Goal: Communication & Community: Share content

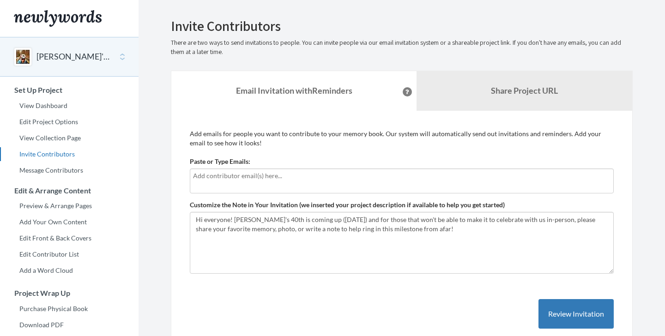
click at [262, 178] on input "text" at bounding box center [402, 176] width 418 height 10
click at [239, 152] on div "Add emails for people you want to contribute to your memory book. Our system wi…" at bounding box center [402, 238] width 424 height 219
click at [271, 180] on input "text" at bounding box center [402, 176] width 418 height 10
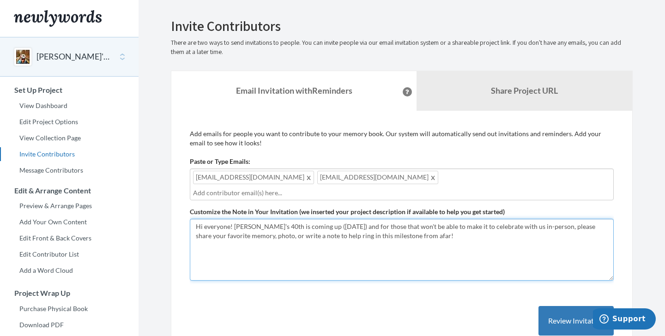
click at [453, 221] on textarea "Hi everyone! [PERSON_NAME]'s 40th is coming up ([DATE]) and for those that won'…" at bounding box center [402, 250] width 424 height 62
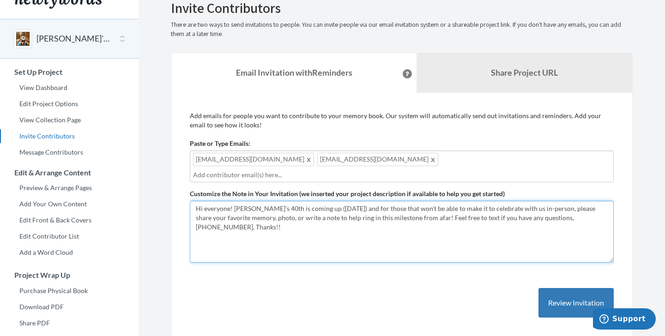
scroll to position [31, 0]
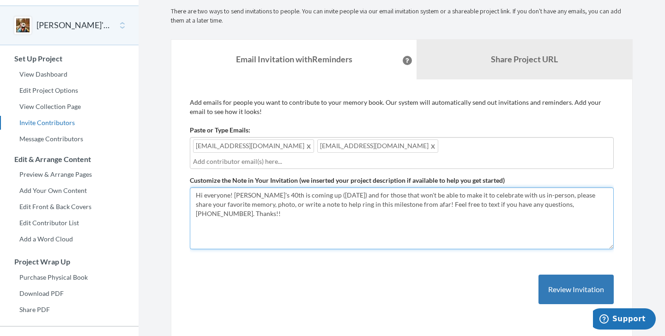
drag, startPoint x: 231, startPoint y: 183, endPoint x: 195, endPoint y: 181, distance: 36.1
click at [195, 188] on textarea "Hi everyone! [PERSON_NAME]'s 40th is coming up ([DATE]) and for those that won'…" at bounding box center [402, 219] width 424 height 62
drag, startPoint x: 255, startPoint y: 182, endPoint x: 499, endPoint y: 185, distance: 244.0
click at [499, 188] on textarea "Hi everyone! [PERSON_NAME]'s 40th is coming up ([DATE]) and for those that won'…" at bounding box center [402, 219] width 424 height 62
drag, startPoint x: 604, startPoint y: 183, endPoint x: 257, endPoint y: 178, distance: 347.6
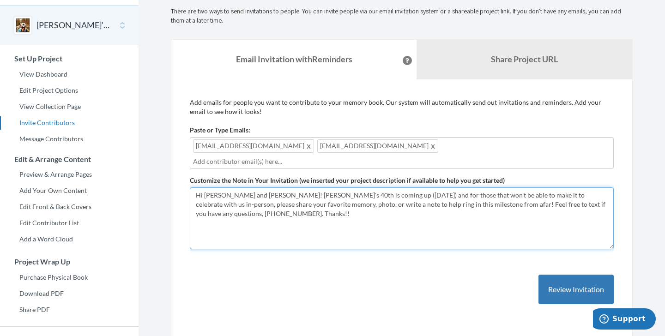
click at [257, 188] on textarea "Hi everyone! [PERSON_NAME]'s 40th is coming up ([DATE]) and for those that won'…" at bounding box center [402, 219] width 424 height 62
drag, startPoint x: 247, startPoint y: 193, endPoint x: 232, endPoint y: 193, distance: 14.8
click at [232, 193] on textarea "Hi everyone! [PERSON_NAME]'s 40th is coming up ([DATE]) and for those that won'…" at bounding box center [402, 219] width 424 height 62
drag, startPoint x: 372, startPoint y: 184, endPoint x: 338, endPoint y: 184, distance: 34.7
click at [338, 188] on textarea "Hi everyone! [PERSON_NAME]'s 40th is coming up ([DATE]) and for those that won'…" at bounding box center [402, 219] width 424 height 62
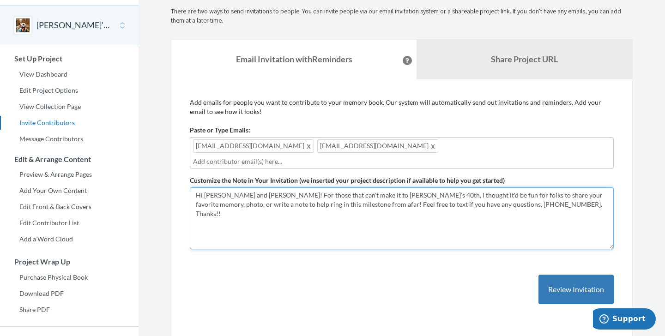
click at [318, 205] on textarea "Hi everyone! [PERSON_NAME]'s 40th is coming up ([DATE]) and for those that won'…" at bounding box center [402, 219] width 424 height 62
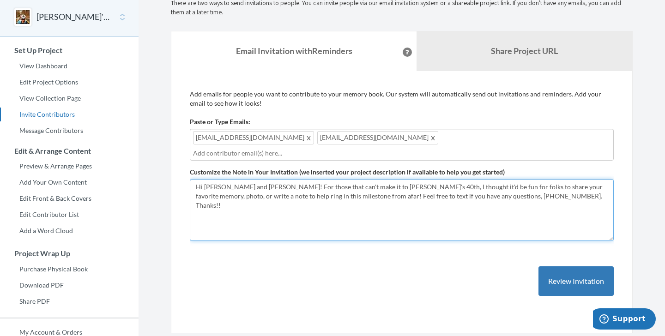
scroll to position [40, 0]
click at [304, 179] on textarea "Hi everyone! [PERSON_NAME]'s 40th is coming up ([DATE]) and for those that won'…" at bounding box center [402, 210] width 424 height 62
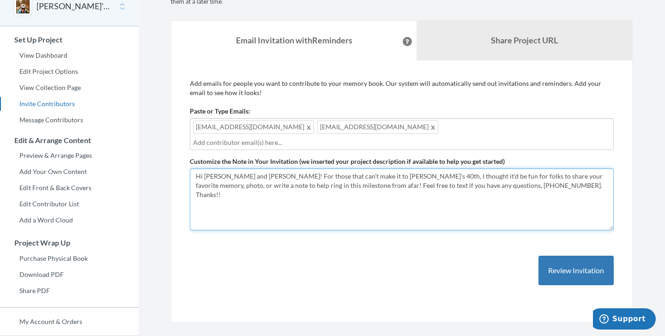
scroll to position [50, 0]
drag, startPoint x: 604, startPoint y: 164, endPoint x: 592, endPoint y: 165, distance: 12.1
click at [592, 169] on textarea "Hi everyone! [PERSON_NAME]'s 40th is coming up ([DATE]) and for those that won'…" at bounding box center [402, 200] width 424 height 62
drag, startPoint x: 519, startPoint y: 176, endPoint x: 254, endPoint y: 167, distance: 264.9
click at [254, 169] on textarea "Hi everyone! [PERSON_NAME]'s 40th is coming up ([DATE]) and for those that won'…" at bounding box center [402, 200] width 424 height 62
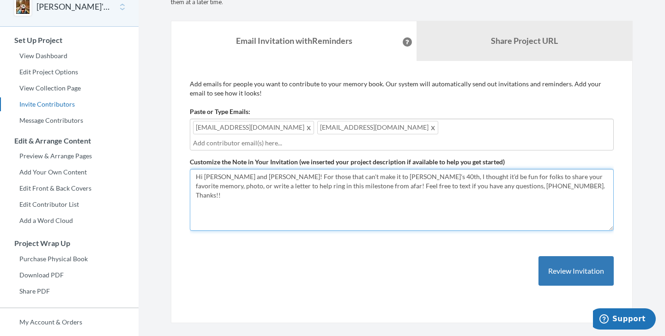
click at [319, 192] on textarea "Hi everyone! [PERSON_NAME]'s 40th is coming up ([DATE]) and for those that won'…" at bounding box center [402, 200] width 424 height 62
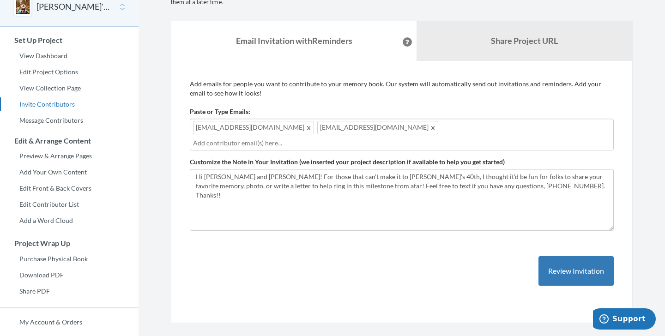
click at [427, 272] on div "Add emails for people you want to contribute to your memory book. Our system wi…" at bounding box center [402, 192] width 424 height 226
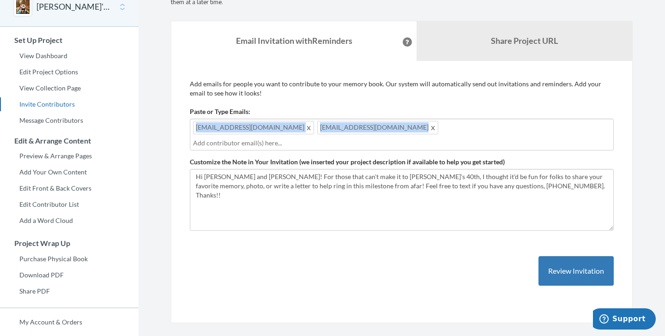
drag, startPoint x: 386, startPoint y: 131, endPoint x: 168, endPoint y: 129, distance: 218.1
click at [168, 129] on div "Emails have been sent! Invite Contributors There are two ways to send invitatio…" at bounding box center [402, 146] width 476 height 355
copy div "[EMAIL_ADDRESS][DOMAIN_NAME] [EMAIL_ADDRESS][DOMAIN_NAME]"
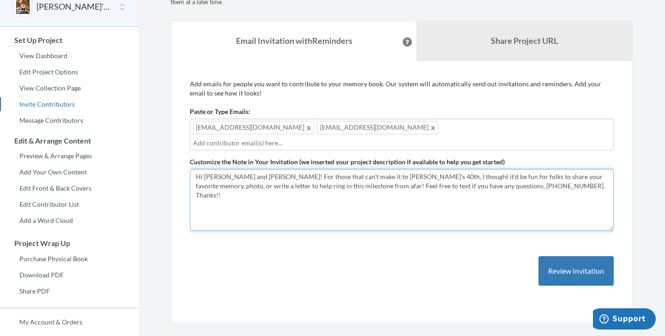
drag, startPoint x: 252, startPoint y: 165, endPoint x: 177, endPoint y: 165, distance: 75.8
click at [177, 165] on div "Add emails for people you want to contribute to your memory book. Our system wi…" at bounding box center [402, 192] width 462 height 263
type textarea "For those that can't make it to [PERSON_NAME]'s 40th, I thought it'd be fun for…"
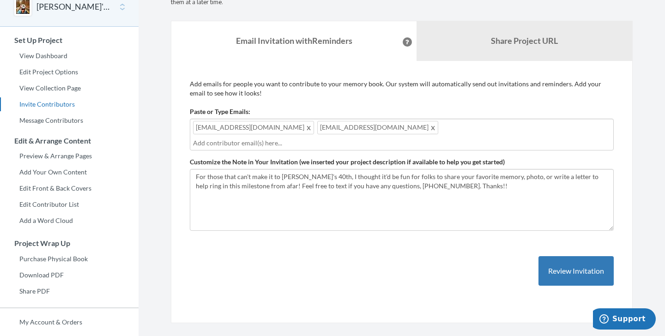
click at [430, 128] on span at bounding box center [433, 127] width 7 height 11
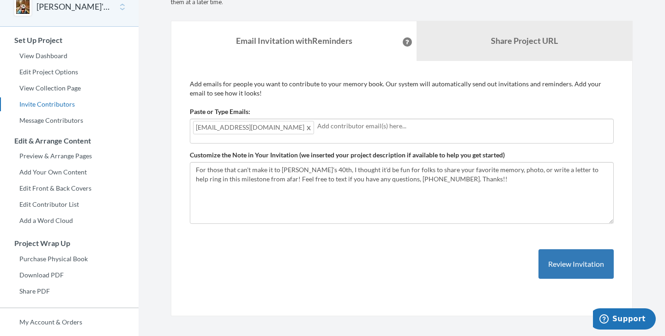
click at [306, 127] on span at bounding box center [309, 127] width 7 height 11
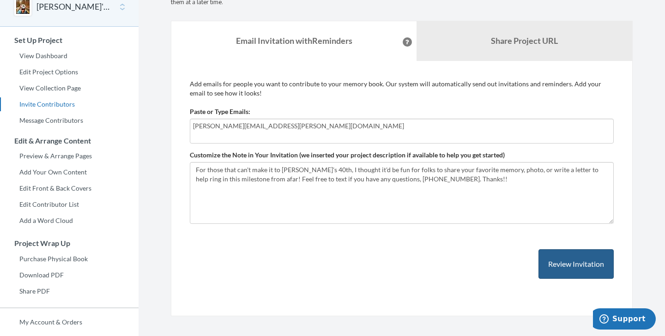
type input "[PERSON_NAME][EMAIL_ADDRESS][PERSON_NAME][DOMAIN_NAME]"
click at [585, 259] on button "Review Invitation" at bounding box center [576, 265] width 75 height 30
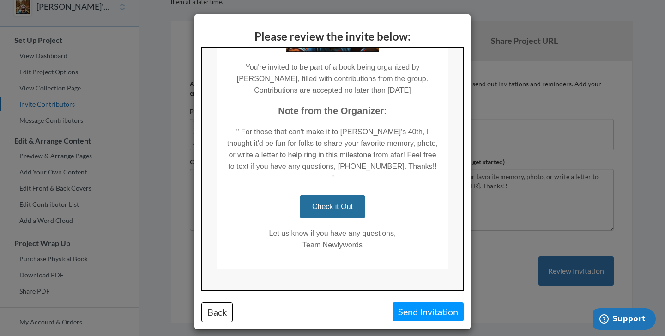
scroll to position [145, 0]
click at [321, 200] on link "Check it Out" at bounding box center [332, 206] width 65 height 23
click at [212, 316] on button "Back" at bounding box center [216, 313] width 31 height 20
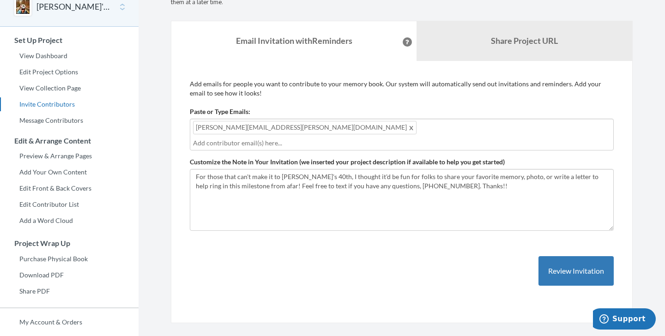
scroll to position [0, 0]
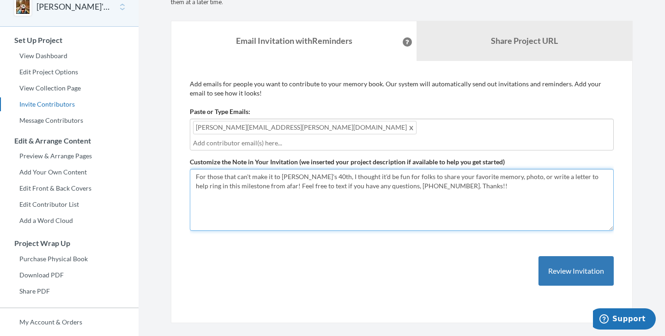
click at [282, 174] on textarea "Hi everyone! [PERSON_NAME]'s 40th is coming up ([DATE]) and for those that won'…" at bounding box center [402, 200] width 424 height 62
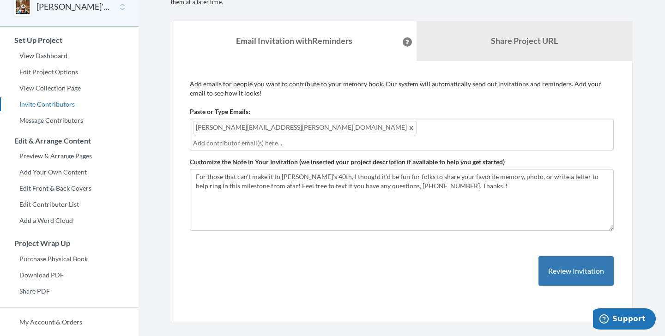
click at [409, 127] on span at bounding box center [412, 127] width 7 height 11
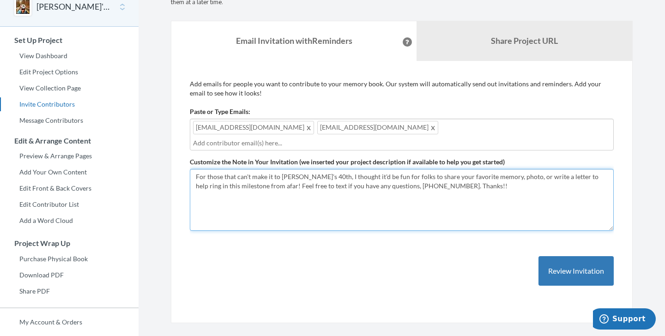
click at [352, 170] on textarea "Hi everyone! [PERSON_NAME]'s 40th is coming up ([DATE]) and for those that won'…" at bounding box center [402, 200] width 424 height 62
click at [195, 169] on textarea "Hi everyone! [PERSON_NAME]'s 40th is coming up ([DATE]) and for those that won'…" at bounding box center [402, 200] width 424 height 62
click at [397, 173] on textarea "Hi everyone! [PERSON_NAME]'s 40th is coming up ([DATE]) and for those that won'…" at bounding box center [402, 200] width 424 height 62
drag, startPoint x: 342, startPoint y: 164, endPoint x: 317, endPoint y: 165, distance: 25.0
click at [317, 169] on textarea "Hi everyone! [PERSON_NAME]'s 40th is coming up ([DATE]) and for those that won'…" at bounding box center [402, 200] width 424 height 62
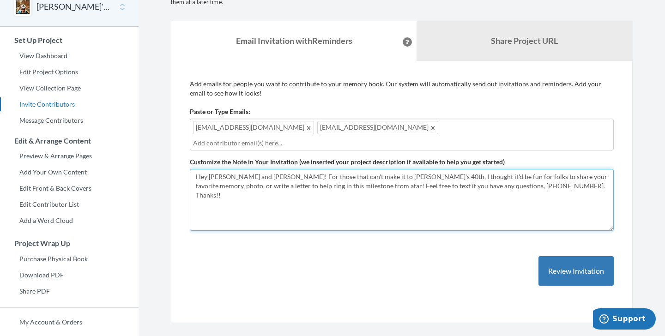
click at [327, 183] on textarea "Hi everyone! [PERSON_NAME]'s 40th is coming up ([DATE]) and for those that won'…" at bounding box center [402, 200] width 424 height 62
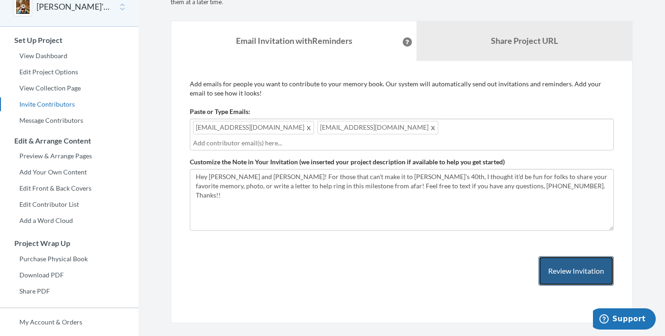
click at [584, 266] on button "Review Invitation" at bounding box center [576, 271] width 75 height 30
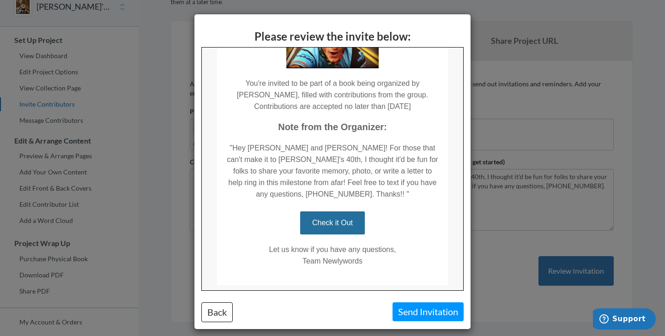
scroll to position [128, 0]
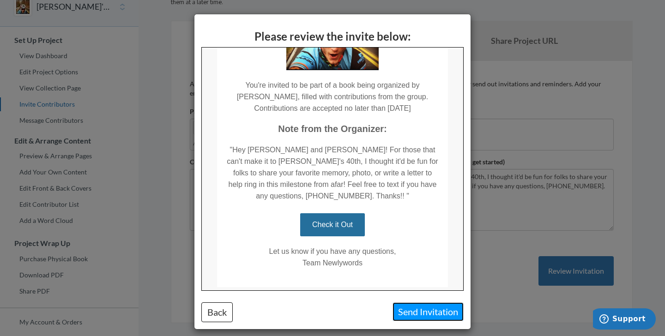
click at [431, 317] on button "Send Invitation" at bounding box center [428, 312] width 71 height 19
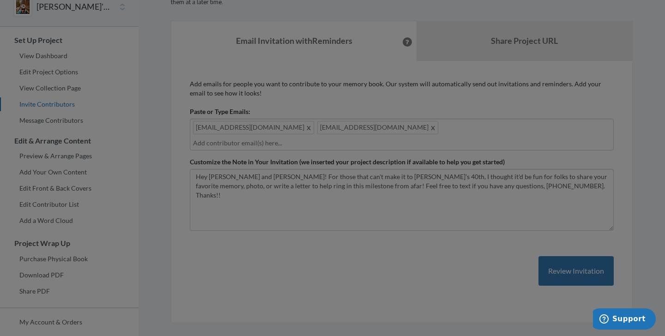
scroll to position [0, 0]
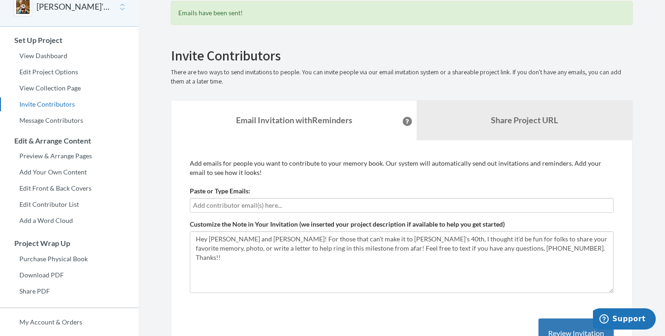
click at [246, 203] on input "text" at bounding box center [402, 206] width 418 height 10
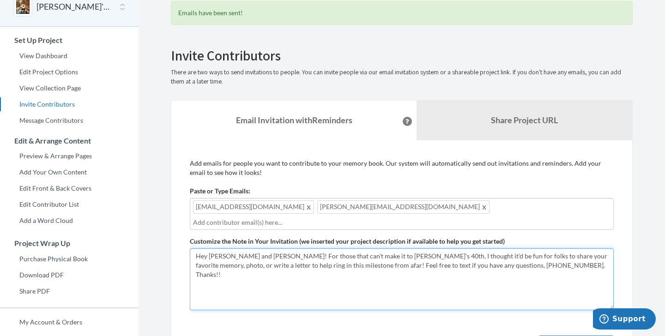
drag, startPoint x: 255, startPoint y: 244, endPoint x: 171, endPoint y: 244, distance: 83.6
click at [171, 244] on div "Add emails for people you want to contribute to your memory book. Our system wi…" at bounding box center [402, 302] width 462 height 324
click at [405, 284] on textarea "Hi everyone! [PERSON_NAME]'s 40th is coming up ([DATE]) and for those that won'…" at bounding box center [402, 280] width 424 height 62
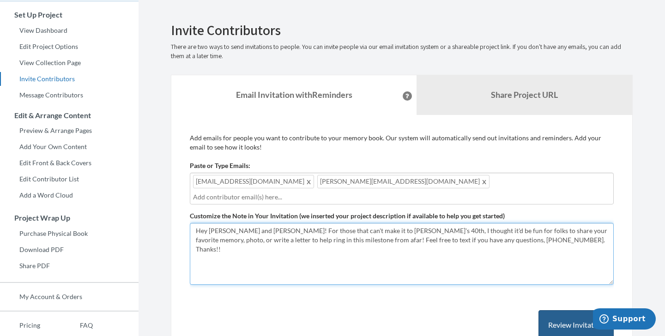
type textarea "Hey [PERSON_NAME] and [PERSON_NAME]! For those that can't make it to [PERSON_NA…"
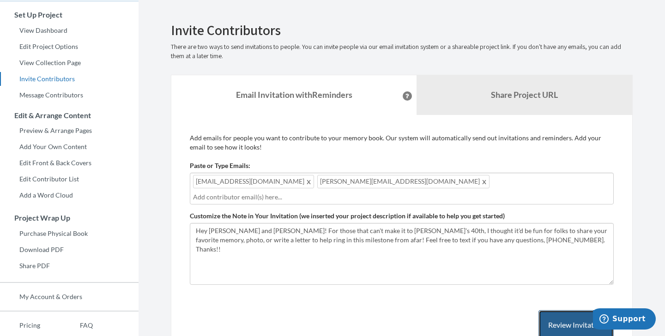
click at [559, 311] on button "Review Invitation" at bounding box center [576, 326] width 75 height 30
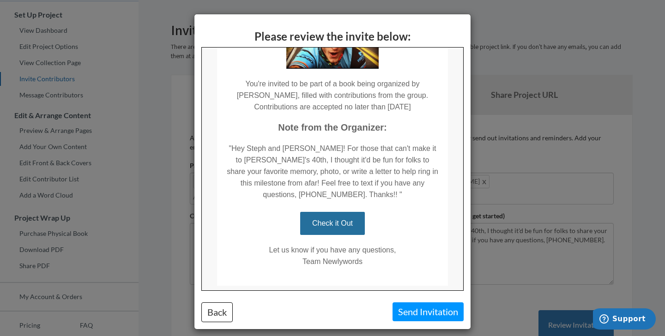
scroll to position [130, 0]
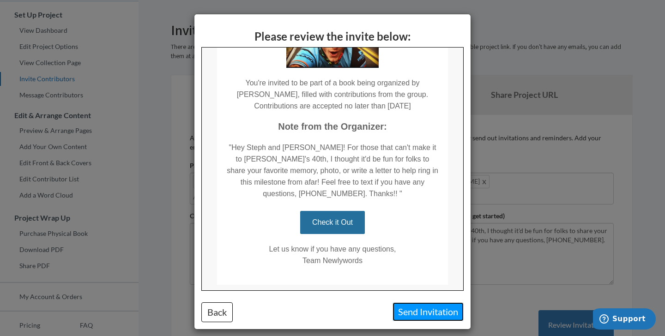
click at [419, 314] on button "Send Invitation" at bounding box center [428, 312] width 71 height 19
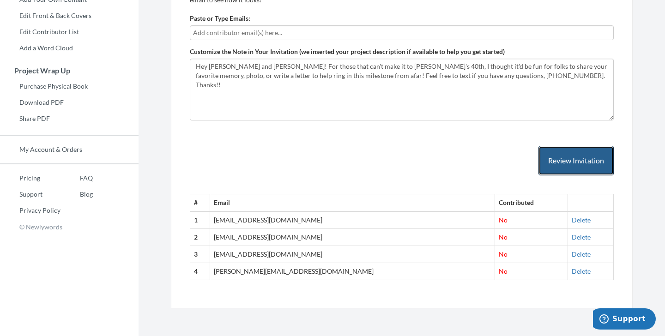
scroll to position [221, 0]
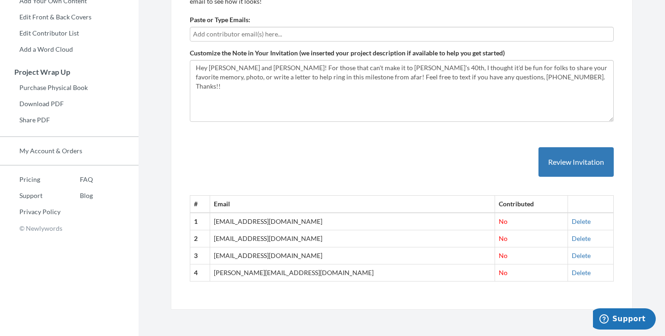
click at [421, 122] on div "Add emails for people you want to contribute to your memory book. Our system wi…" at bounding box center [402, 140] width 424 height 304
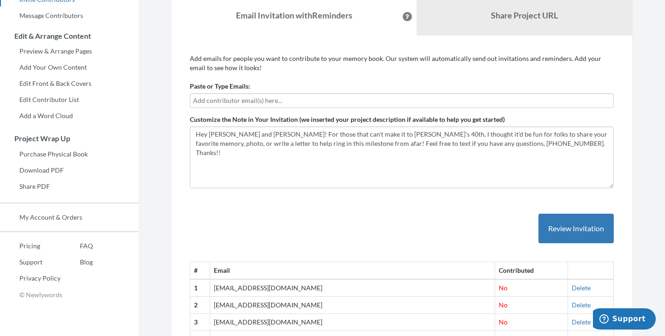
click at [244, 101] on input "text" at bounding box center [402, 101] width 418 height 10
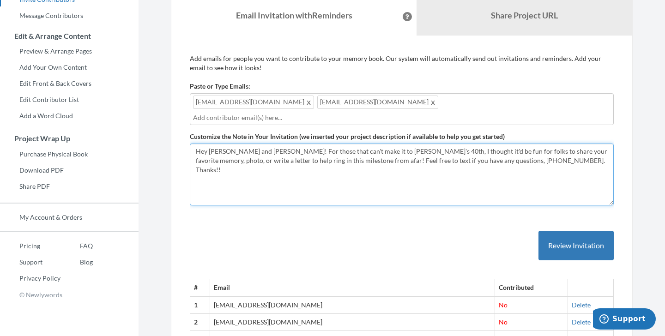
drag, startPoint x: 251, startPoint y: 140, endPoint x: 128, endPoint y: 139, distance: 122.9
click at [128, 139] on div "Main menu [PERSON_NAME]'s 40th Birthday Select a project [PERSON_NAME]'s 40th B…" at bounding box center [332, 133] width 665 height 576
click at [491, 153] on textarea "Hi everyone! [PERSON_NAME]'s 40th is coming up ([DATE]) and for those that won'…" at bounding box center [402, 175] width 424 height 62
click at [366, 144] on textarea "Hi everyone! [PERSON_NAME]'s 40th is coming up ([DATE]) and for those that won'…" at bounding box center [402, 175] width 424 height 62
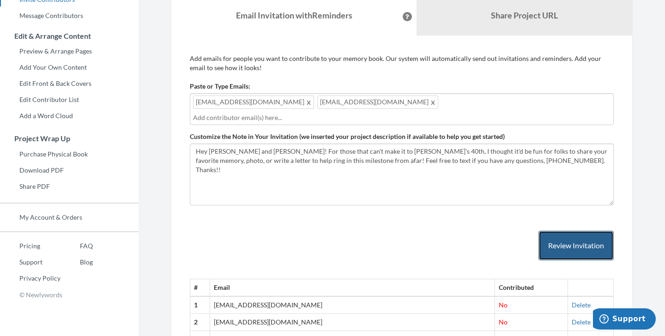
click at [574, 233] on button "Review Invitation" at bounding box center [576, 246] width 75 height 30
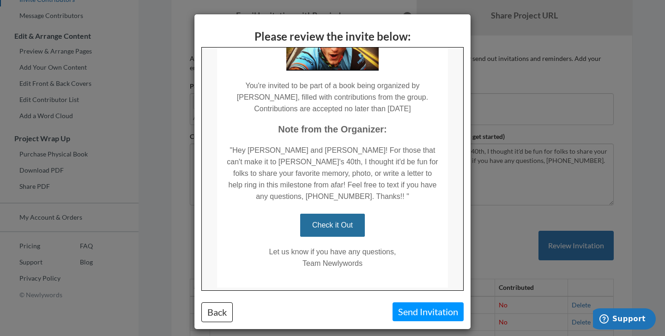
scroll to position [146, 0]
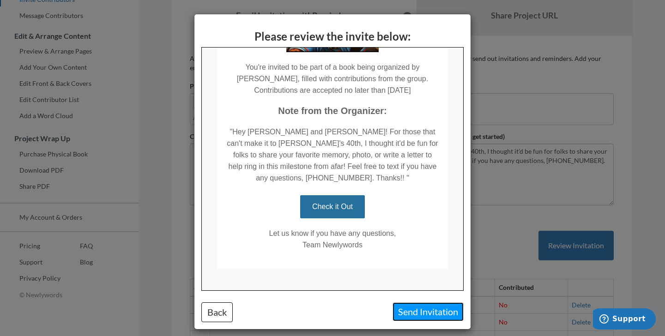
click at [416, 317] on button "Send Invitation" at bounding box center [428, 312] width 71 height 19
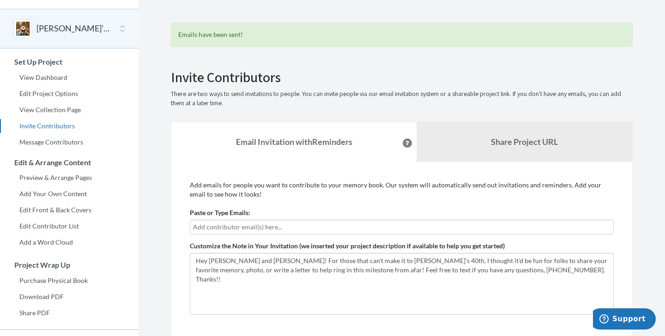
scroll to position [0, 0]
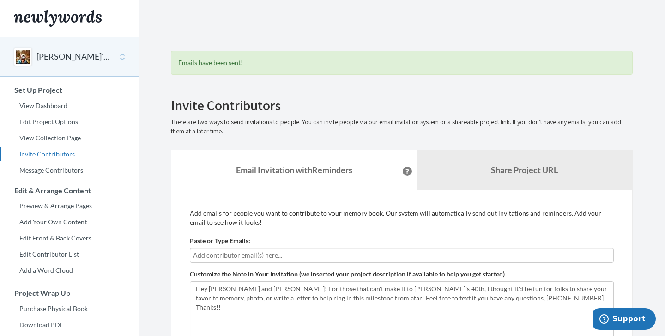
click at [269, 257] on input "text" at bounding box center [402, 255] width 418 height 10
click at [266, 258] on input "text" at bounding box center [402, 255] width 418 height 10
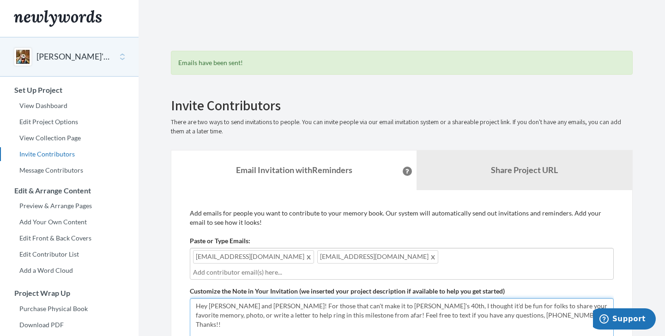
drag, startPoint x: 246, startPoint y: 295, endPoint x: 208, endPoint y: 293, distance: 38.0
click at [208, 299] on textarea "Hi everyone! [PERSON_NAME]'s 40th is coming up ([DATE]) and for those that won'…" at bounding box center [402, 330] width 424 height 62
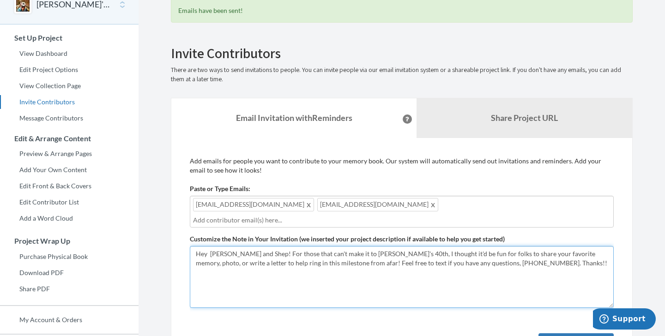
scroll to position [56, 0]
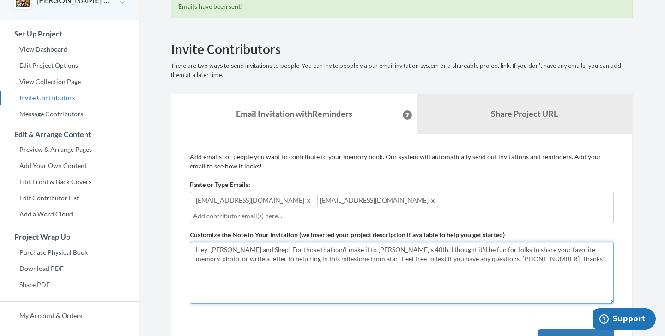
click at [373, 242] on textarea "Hi everyone! [PERSON_NAME]'s 40th is coming up ([DATE]) and for those that won'…" at bounding box center [402, 273] width 424 height 62
drag, startPoint x: 395, startPoint y: 238, endPoint x: 259, endPoint y: 238, distance: 135.9
click at [259, 242] on textarea "Hi everyone! [PERSON_NAME]'s 40th is coming up ([DATE]) and for those that won'…" at bounding box center [402, 273] width 424 height 62
click at [375, 247] on textarea "Hi everyone! [PERSON_NAME]'s 40th is coming up ([DATE]) and for those that won'…" at bounding box center [402, 273] width 424 height 62
click at [419, 251] on textarea "Hi everyone! [PERSON_NAME]'s 40th is coming up ([DATE]) and for those that won'…" at bounding box center [402, 273] width 424 height 62
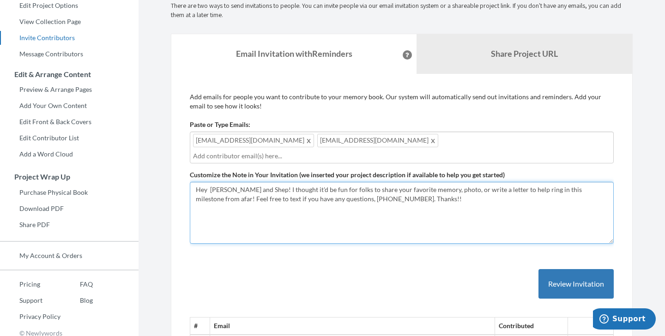
scroll to position [125, 0]
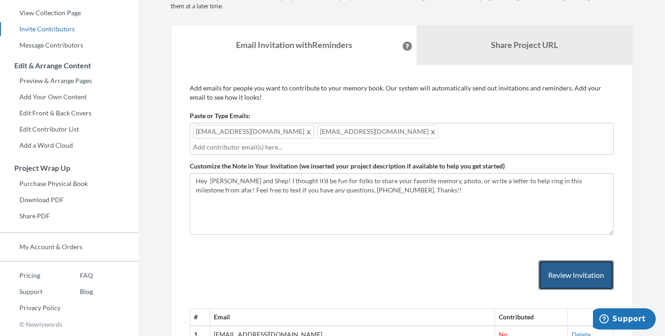
click at [585, 266] on button "Review Invitation" at bounding box center [576, 276] width 75 height 30
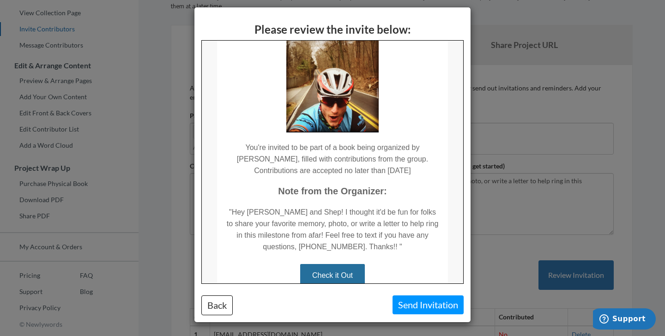
scroll to position [75, 0]
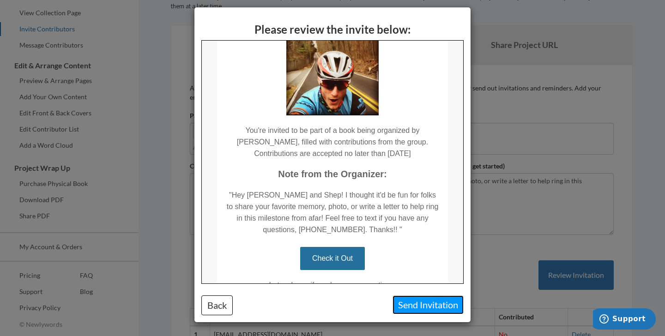
click at [429, 307] on button "Send Invitation" at bounding box center [428, 305] width 71 height 19
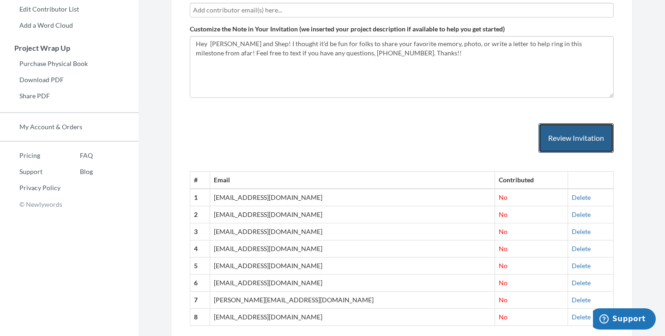
scroll to position [245, 0]
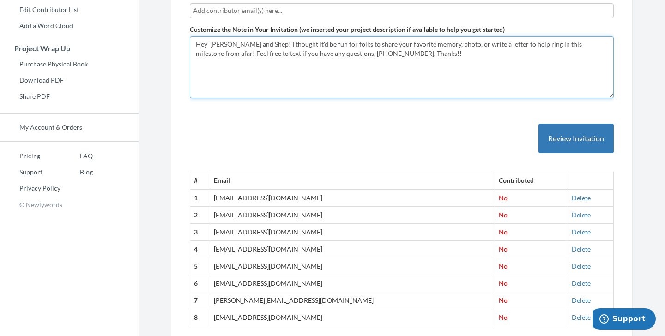
drag, startPoint x: 253, startPoint y: 45, endPoint x: 210, endPoint y: 45, distance: 42.5
click at [210, 45] on textarea "Hi everyone! [PERSON_NAME]'s 40th is coming up ([DATE]) and for those that won'…" at bounding box center [402, 68] width 424 height 62
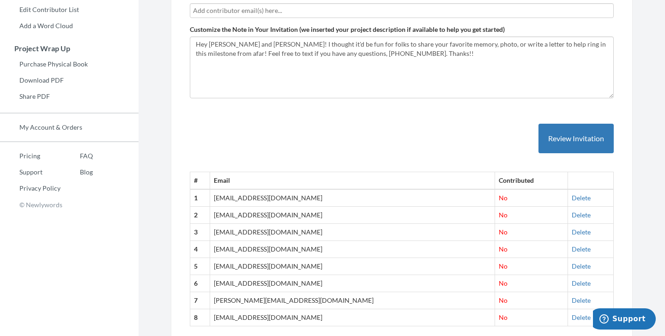
click at [238, 6] on input "text" at bounding box center [402, 11] width 418 height 10
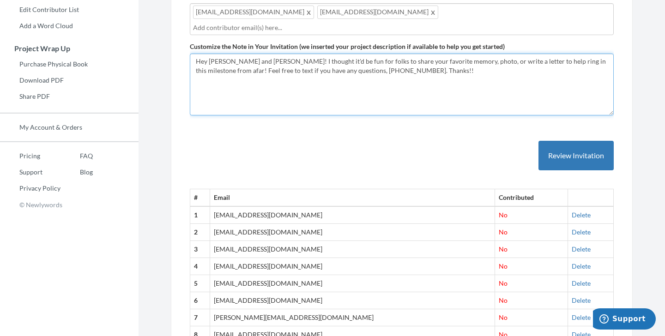
click at [386, 64] on textarea "Hi everyone! [PERSON_NAME]'s 40th is coming up ([DATE]) and for those that won'…" at bounding box center [402, 85] width 424 height 62
click at [394, 60] on textarea "Hi everyone! [PERSON_NAME]'s 40th is coming up ([DATE]) and for those that won'…" at bounding box center [402, 85] width 424 height 62
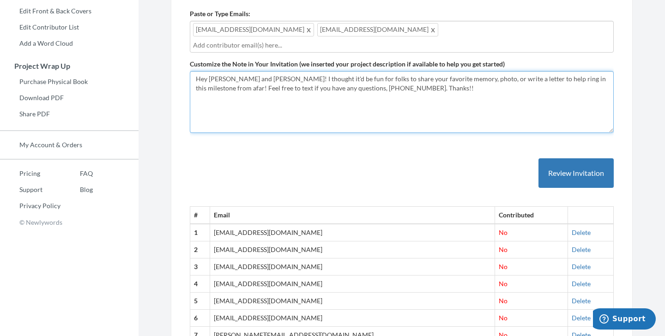
scroll to position [223, 0]
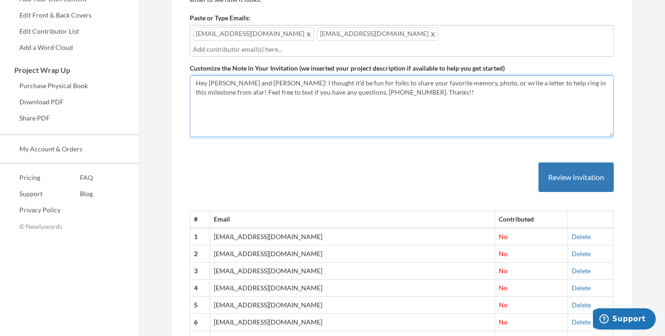
click at [256, 75] on textarea "Hi everyone! [PERSON_NAME]'s 40th is coming up ([DATE]) and for those that won'…" at bounding box center [402, 106] width 424 height 62
click at [403, 81] on textarea "Hi everyone! [PERSON_NAME]'s 40th is coming up ([DATE]) and for those that won'…" at bounding box center [402, 106] width 424 height 62
click at [544, 75] on textarea "Hi everyone! [PERSON_NAME]'s 40th is coming up ([DATE]) and for those that won'…" at bounding box center [402, 106] width 424 height 62
drag, startPoint x: 604, startPoint y: 73, endPoint x: 548, endPoint y: 73, distance: 56.8
click at [548, 75] on textarea "Hi everyone! [PERSON_NAME]'s 40th is coming up ([DATE]) and for those that won'…" at bounding box center [402, 106] width 424 height 62
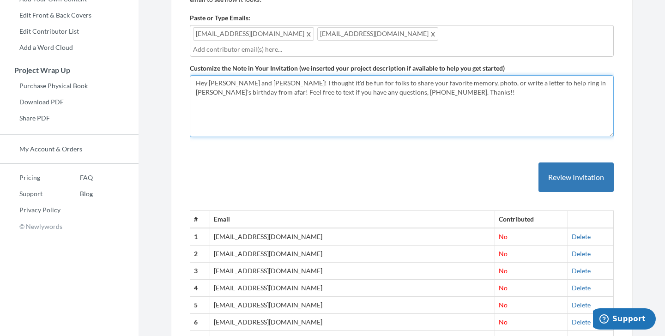
click at [457, 76] on textarea "Hi everyone! [PERSON_NAME]'s 40th is coming up ([DATE]) and for those that won'…" at bounding box center [402, 106] width 424 height 62
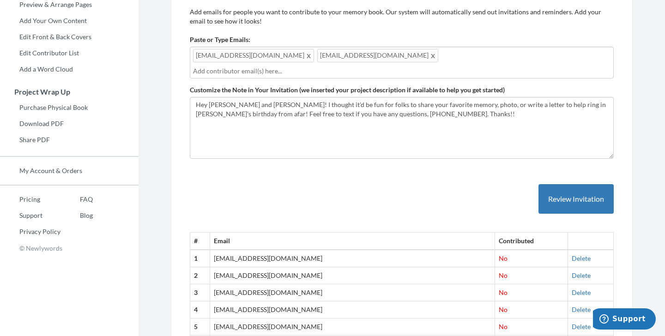
click at [397, 189] on div "# Email Contributed 1 [EMAIL_ADDRESS][DOMAIN_NAME] No [GEOGRAPHIC_DATA] 2 [EMAI…" at bounding box center [402, 277] width 424 height 222
click at [582, 185] on button "Review Invitation" at bounding box center [576, 199] width 75 height 30
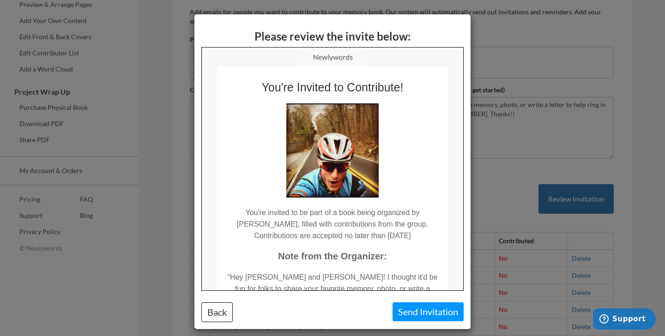
scroll to position [0, 0]
click at [427, 318] on button "Send Invitation" at bounding box center [428, 312] width 71 height 19
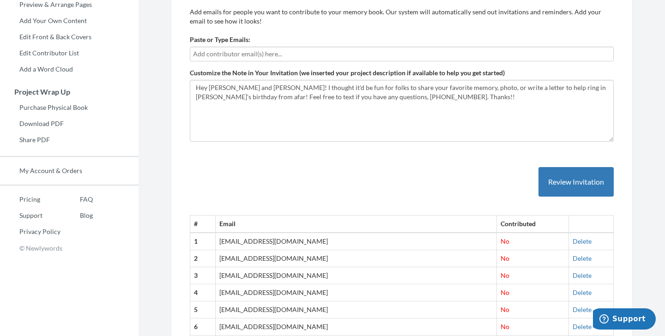
click at [278, 56] on input "text" at bounding box center [402, 54] width 418 height 10
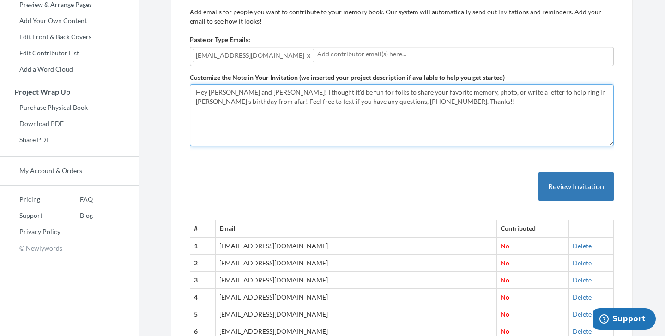
click at [426, 113] on textarea "Hi everyone! [PERSON_NAME]'s 40th is coming up ([DATE]) and for those that won'…" at bounding box center [402, 116] width 424 height 62
drag, startPoint x: 258, startPoint y: 93, endPoint x: 214, endPoint y: 93, distance: 44.4
click at [214, 93] on textarea "Hi everyone! [PERSON_NAME]'s 40th is coming up ([DATE]) and for those that won'…" at bounding box center [402, 116] width 424 height 62
click at [422, 116] on textarea "Hi everyone! [PERSON_NAME]'s 40th is coming up ([DATE]) and for those that won'…" at bounding box center [402, 116] width 424 height 62
click at [314, 92] on textarea "Hi everyone! [PERSON_NAME]'s 40th is coming up ([DATE]) and for those that won'…" at bounding box center [402, 116] width 424 height 62
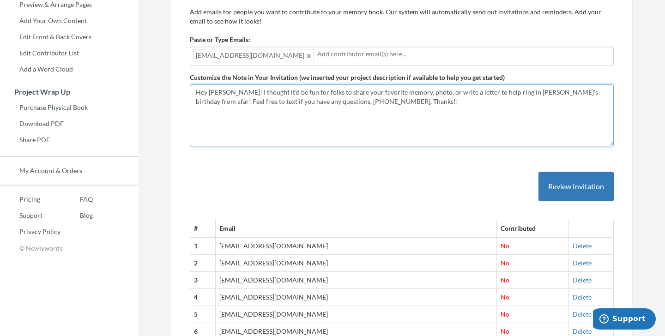
click at [399, 108] on textarea "Hi everyone! [PERSON_NAME]'s 40th is coming up ([DATE]) and for those that won'…" at bounding box center [402, 116] width 424 height 62
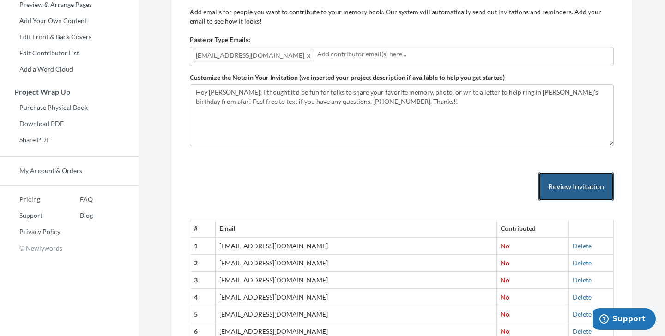
click at [558, 183] on button "Review Invitation" at bounding box center [576, 187] width 75 height 30
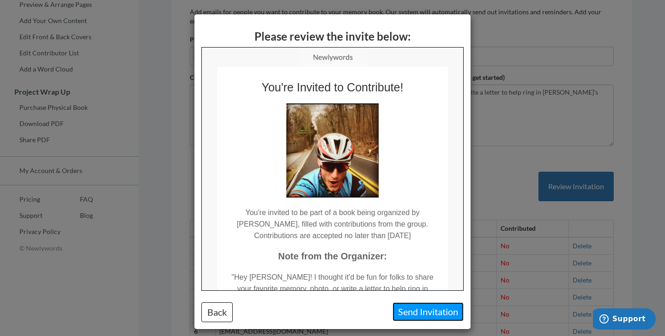
click at [429, 309] on button "Send Invitation" at bounding box center [428, 312] width 71 height 19
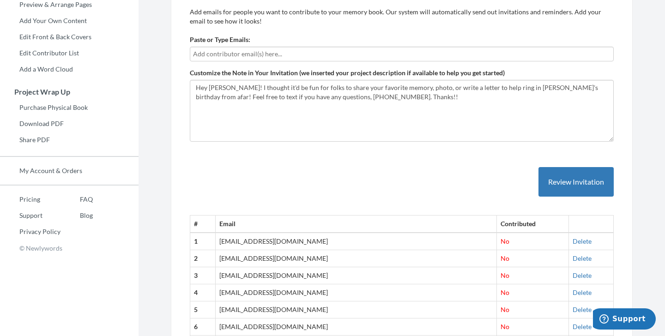
click at [232, 52] on input "text" at bounding box center [402, 54] width 418 height 10
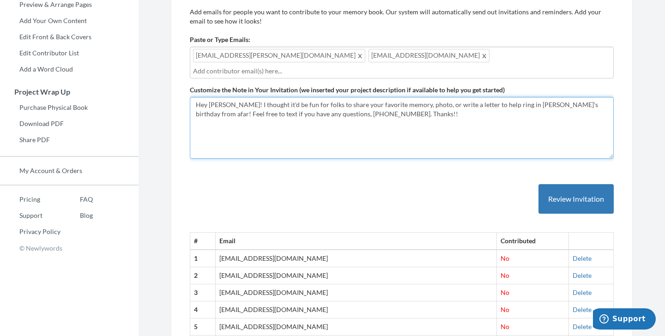
click at [197, 102] on textarea "Hi everyone! [PERSON_NAME]'s 40th is coming up ([DATE]) and for those that won'…" at bounding box center [402, 128] width 424 height 62
click at [221, 97] on textarea "Hi everyone! [PERSON_NAME]'s 40th is coming up ([DATE]) and for those that won'…" at bounding box center [402, 128] width 424 height 62
click at [479, 98] on textarea "Hi everyone! [PERSON_NAME]'s 40th is coming up ([DATE]) and for those that won'…" at bounding box center [402, 128] width 424 height 62
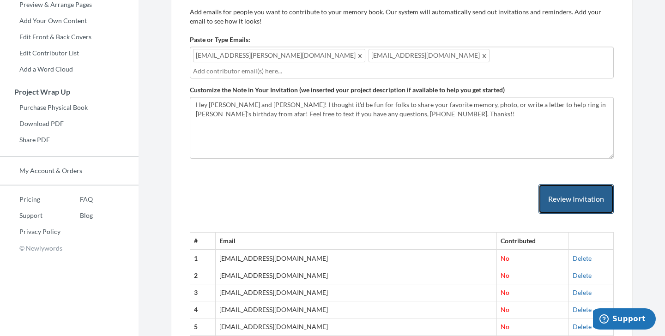
click at [571, 189] on button "Review Invitation" at bounding box center [576, 199] width 75 height 30
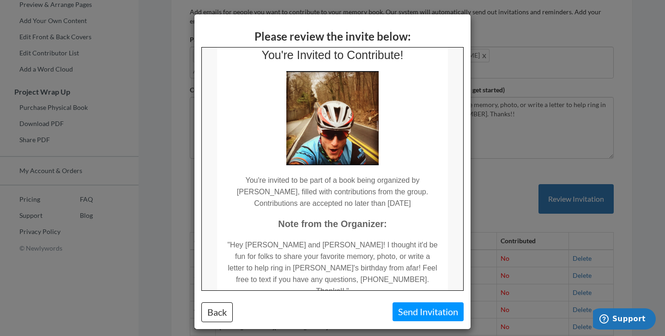
scroll to position [43, 0]
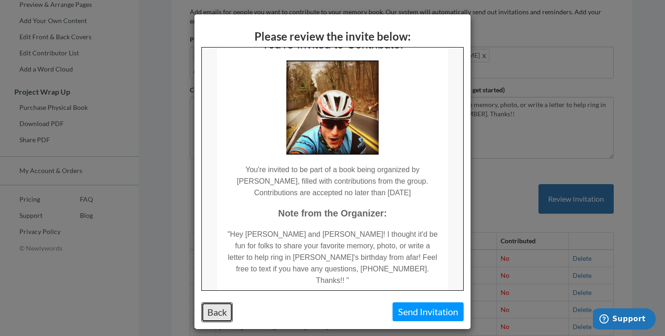
click at [214, 319] on button "Back" at bounding box center [216, 313] width 31 height 20
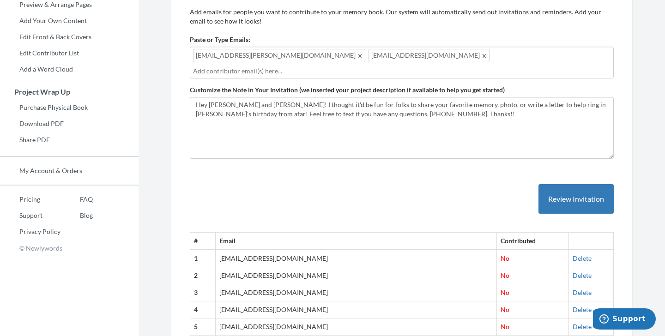
scroll to position [0, 0]
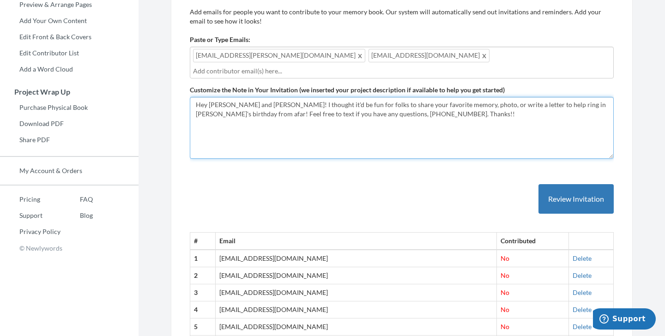
drag, startPoint x: 598, startPoint y: 91, endPoint x: 610, endPoint y: 95, distance: 12.6
click at [610, 97] on textarea "Hi everyone! [PERSON_NAME]'s 40th is coming up ([DATE]) and for those that won'…" at bounding box center [402, 128] width 424 height 62
drag, startPoint x: 526, startPoint y: 102, endPoint x: 441, endPoint y: 102, distance: 84.6
click at [441, 102] on textarea "Hi everyone! [PERSON_NAME]'s 40th is coming up ([DATE]) and for those that won'…" at bounding box center [402, 128] width 424 height 62
click at [336, 97] on textarea "Hi everyone! [PERSON_NAME]'s 40th is coming up ([DATE]) and for those that won'…" at bounding box center [402, 128] width 424 height 62
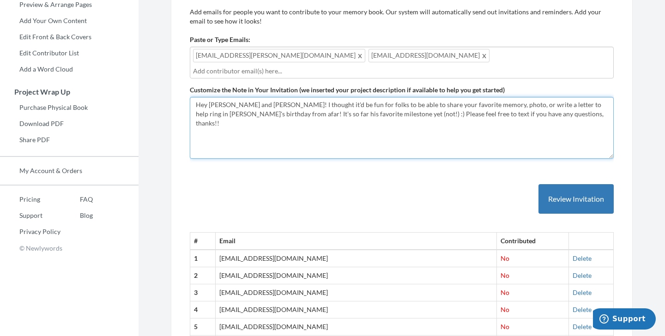
click at [395, 97] on textarea "Hi everyone! [PERSON_NAME]'s 40th is coming up ([DATE]) and for those that won'…" at bounding box center [402, 128] width 424 height 62
click at [480, 105] on textarea "Hi everyone! [PERSON_NAME]'s 40th is coming up ([DATE]) and for those that won'…" at bounding box center [402, 128] width 424 height 62
click at [507, 104] on textarea "Hi everyone! [PERSON_NAME]'s 40th is coming up ([DATE]) and for those that won'…" at bounding box center [402, 128] width 424 height 62
click at [486, 97] on textarea "Hi everyone! [PERSON_NAME]'s 40th is coming up ([DATE]) and for those that won'…" at bounding box center [402, 128] width 424 height 62
click at [458, 97] on textarea "Hi everyone! [PERSON_NAME]'s 40th is coming up ([DATE]) and for those that won'…" at bounding box center [402, 128] width 424 height 62
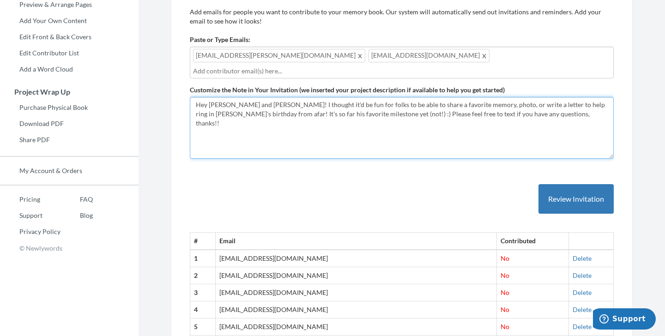
click at [245, 118] on textarea "Hi everyone! [PERSON_NAME]'s 40th is coming up ([DATE]) and for those that won'…" at bounding box center [402, 128] width 424 height 62
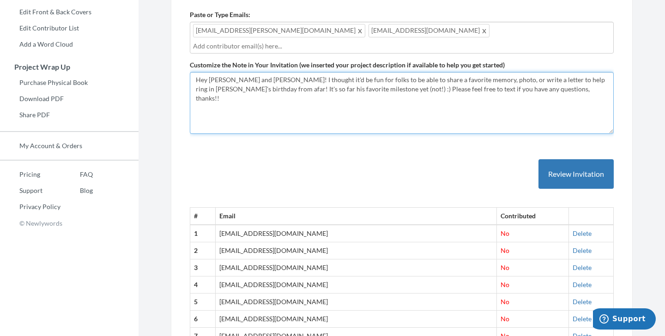
scroll to position [212, 0]
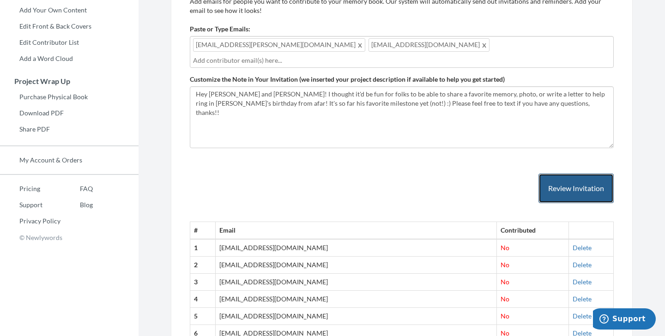
click at [575, 174] on button "Review Invitation" at bounding box center [576, 189] width 75 height 30
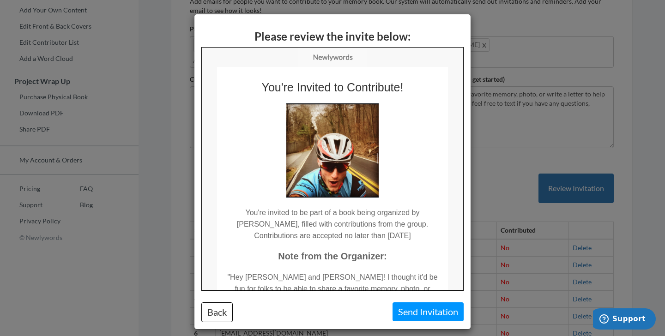
scroll to position [0, 0]
click at [424, 311] on button "Send Invitation" at bounding box center [428, 312] width 71 height 19
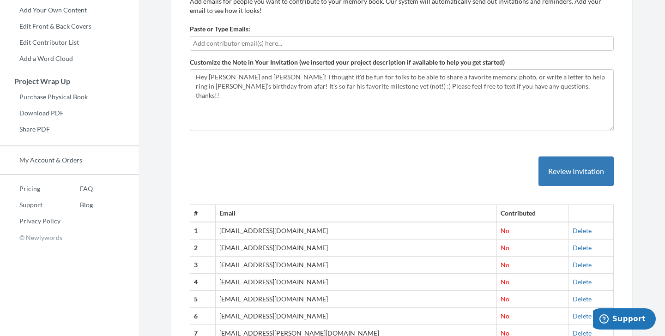
click at [350, 41] on input "text" at bounding box center [402, 43] width 418 height 10
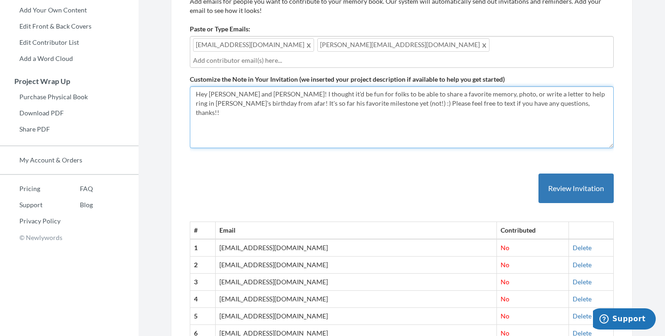
click at [223, 86] on textarea "Hi everyone! [PERSON_NAME]'s 40th is coming up ([DATE]) and for those that won'…" at bounding box center [402, 117] width 424 height 62
drag, startPoint x: 248, startPoint y: 81, endPoint x: 210, endPoint y: 82, distance: 37.9
click at [210, 86] on textarea "Hi everyone! [PERSON_NAME]'s 40th is coming up ([DATE]) and for those that won'…" at bounding box center [402, 117] width 424 height 62
click at [523, 92] on textarea "Hi everyone! [PERSON_NAME]'s 40th is coming up ([DATE]) and for those that won'…" at bounding box center [402, 117] width 424 height 62
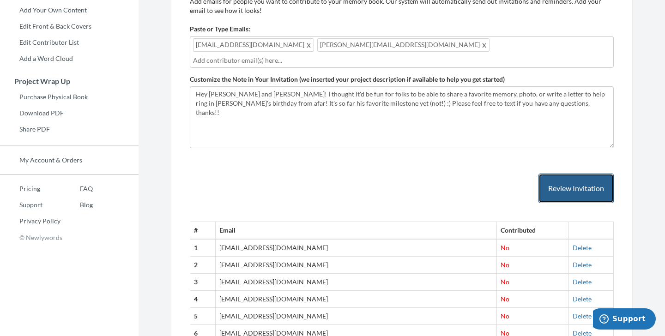
click at [567, 174] on button "Review Invitation" at bounding box center [576, 189] width 75 height 30
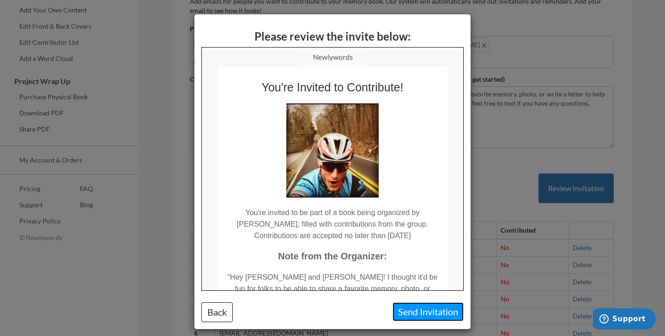
click at [413, 307] on button "Send Invitation" at bounding box center [428, 312] width 71 height 19
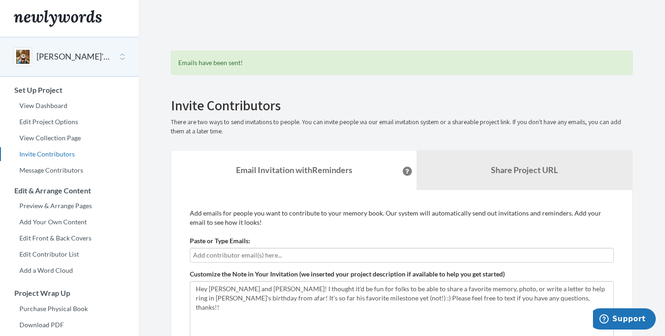
click at [261, 251] on input "text" at bounding box center [402, 255] width 418 height 10
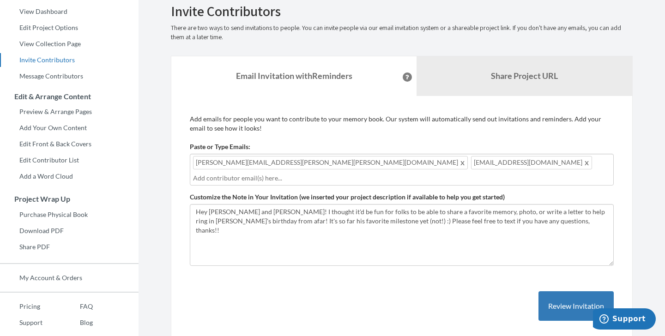
scroll to position [107, 0]
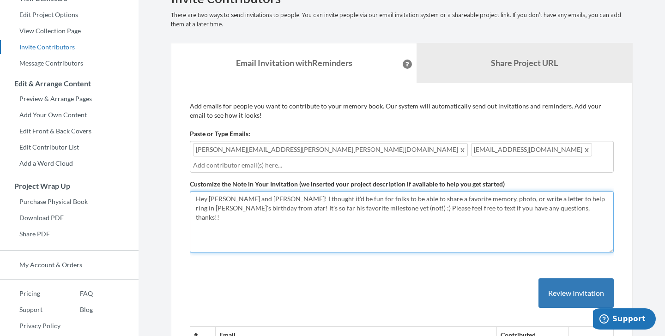
drag, startPoint x: 252, startPoint y: 185, endPoint x: 214, endPoint y: 186, distance: 37.4
click at [214, 191] on textarea "Hi everyone! [PERSON_NAME]'s 40th is coming up ([DATE]) and for those that won'…" at bounding box center [402, 222] width 424 height 62
click at [519, 194] on textarea "Hi everyone! [PERSON_NAME]'s 40th is coming up ([DATE]) and for those that won'…" at bounding box center [402, 222] width 424 height 62
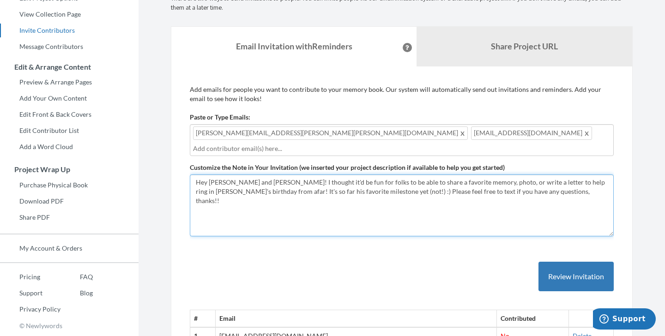
scroll to position [126, 0]
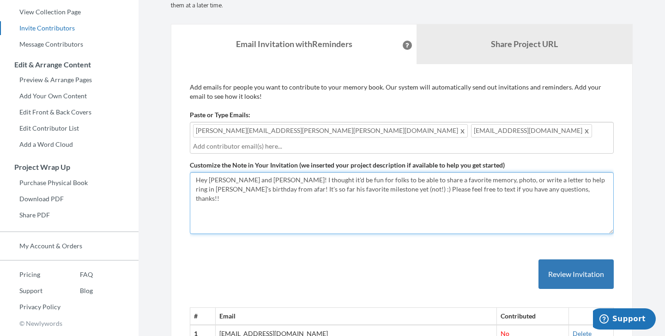
type textarea "Hey [PERSON_NAME] and [PERSON_NAME]! I thought it'd be fun for folks to be able…"
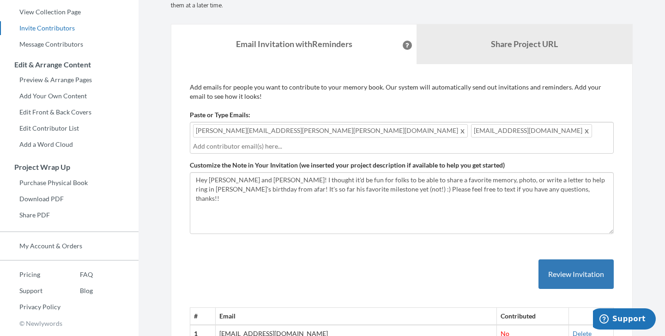
click at [562, 262] on button "Review Invitation" at bounding box center [576, 275] width 75 height 30
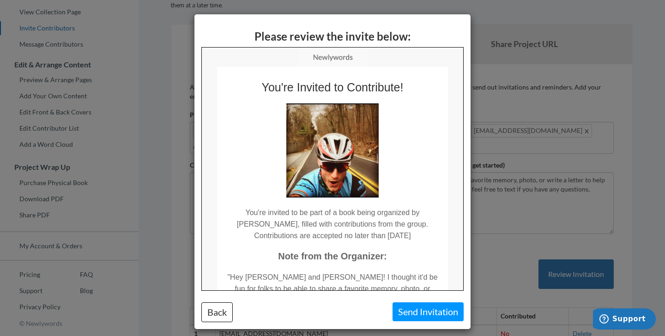
scroll to position [0, 0]
click at [424, 313] on button "Send Invitation" at bounding box center [428, 312] width 71 height 19
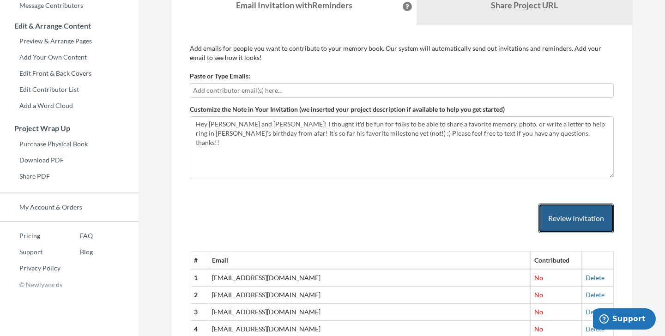
scroll to position [176, 0]
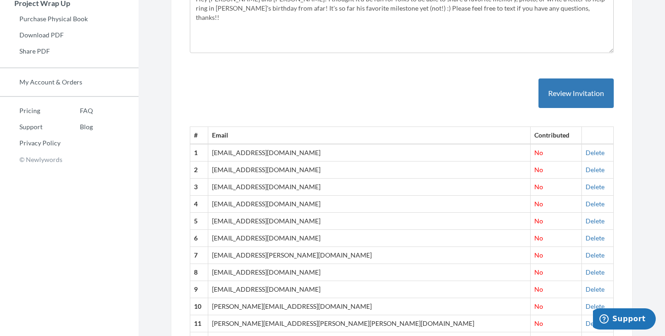
scroll to position [288, 0]
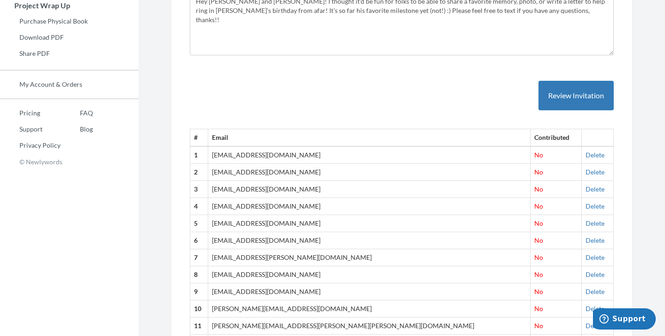
click at [397, 74] on div "# Email Contributed 1 [EMAIL_ADDRESS][DOMAIN_NAME] No [GEOGRAPHIC_DATA] 2 [EMAI…" at bounding box center [402, 250] width 424 height 376
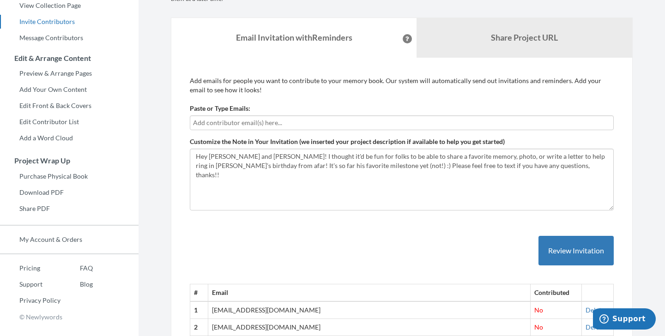
scroll to position [133, 0]
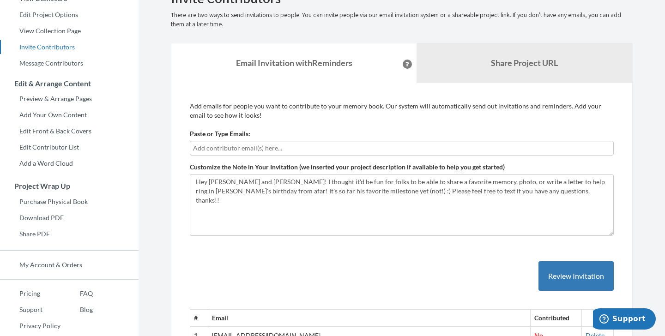
scroll to position [0, 0]
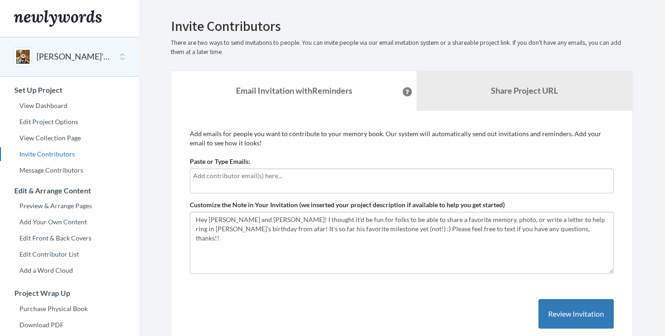
click at [382, 171] on input "text" at bounding box center [402, 176] width 418 height 10
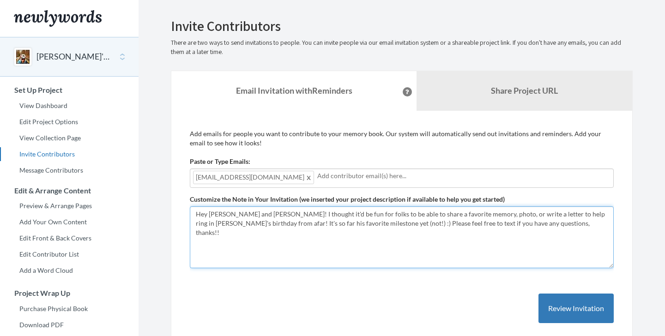
click at [222, 223] on textarea "Hey [PERSON_NAME] and [PERSON_NAME]! I thought it'd be fun for folks to be able…" at bounding box center [402, 238] width 424 height 62
drag, startPoint x: 261, startPoint y: 214, endPoint x: 210, endPoint y: 214, distance: 50.8
click at [210, 214] on textarea "Hey [PERSON_NAME] and [PERSON_NAME]! I thought it'd be fun for folks to be able…" at bounding box center [402, 238] width 424 height 62
click at [284, 240] on textarea "Hey [PERSON_NAME] and [PERSON_NAME]! I thought it'd be fun for folks to be able…" at bounding box center [402, 238] width 424 height 62
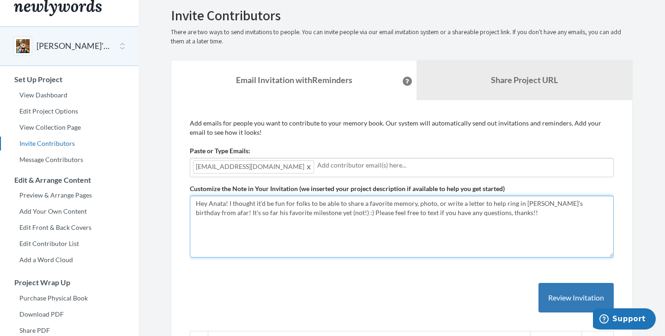
scroll to position [13, 0]
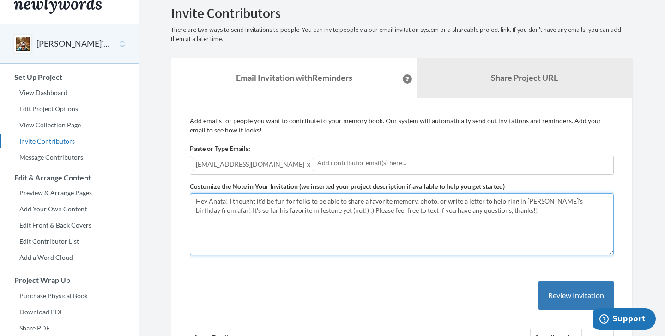
click at [592, 201] on textarea "Hey [PERSON_NAME] and [PERSON_NAME]! I thought it'd be fun for folks to be able…" at bounding box center [402, 225] width 424 height 62
click at [265, 213] on textarea "Hey [PERSON_NAME] and [PERSON_NAME]! I thought it'd be fun for folks to be able…" at bounding box center [402, 225] width 424 height 62
click at [280, 216] on textarea "Hey [PERSON_NAME] and [PERSON_NAME]! I thought it'd be fun for folks to be able…" at bounding box center [402, 225] width 424 height 62
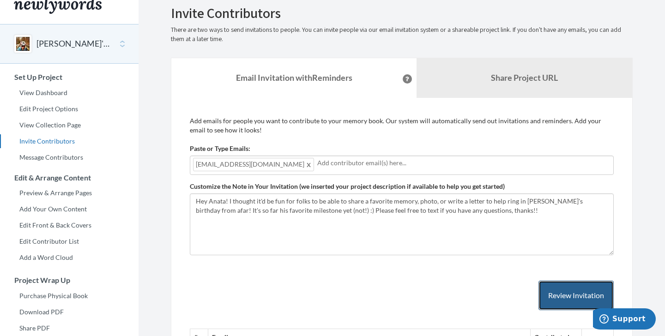
click at [565, 294] on button "Review Invitation" at bounding box center [576, 296] width 75 height 30
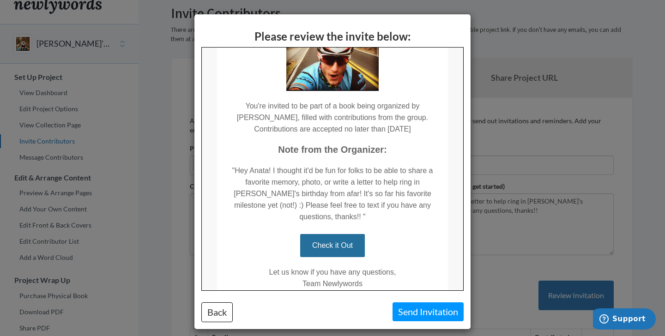
scroll to position [110, 0]
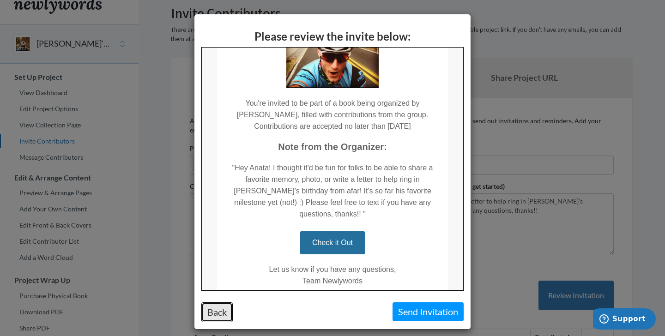
click at [217, 312] on button "Back" at bounding box center [216, 313] width 31 height 20
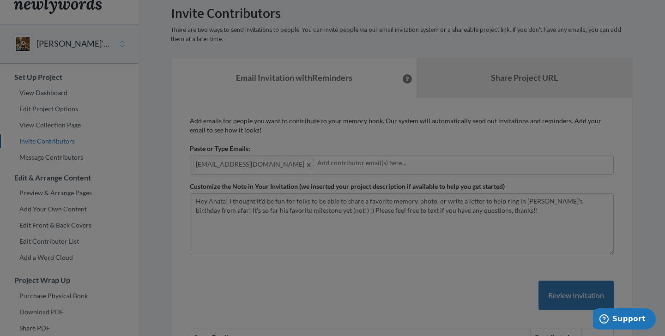
scroll to position [0, 0]
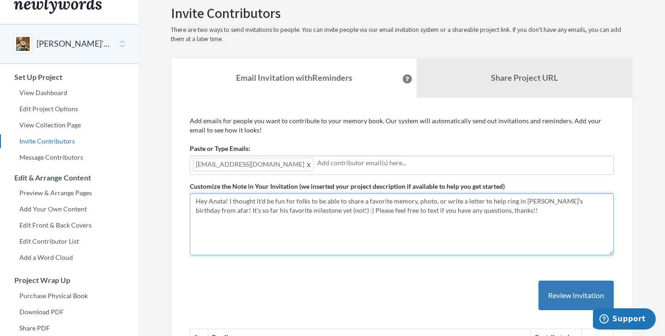
click at [371, 212] on textarea "Hey [PERSON_NAME] and [PERSON_NAME]! I thought it'd be fun for folks to be able…" at bounding box center [402, 225] width 424 height 62
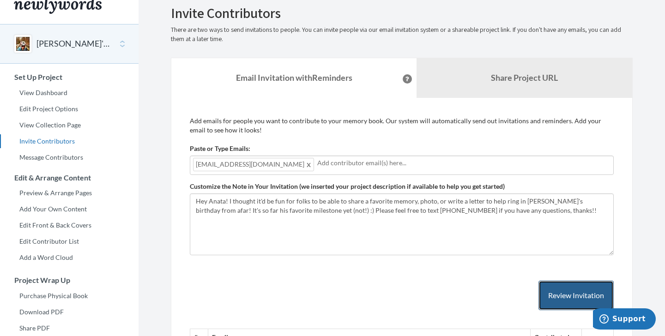
click at [558, 293] on button "Review Invitation" at bounding box center [576, 296] width 75 height 30
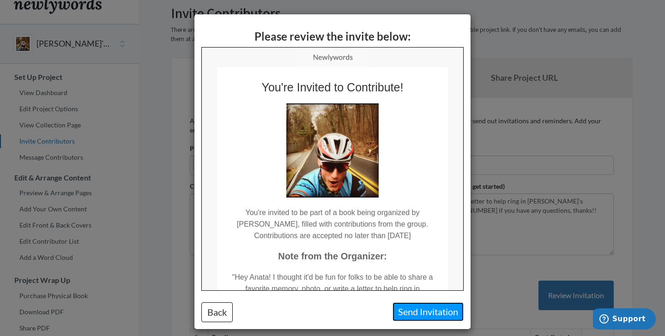
click at [426, 311] on button "Send Invitation" at bounding box center [428, 312] width 71 height 19
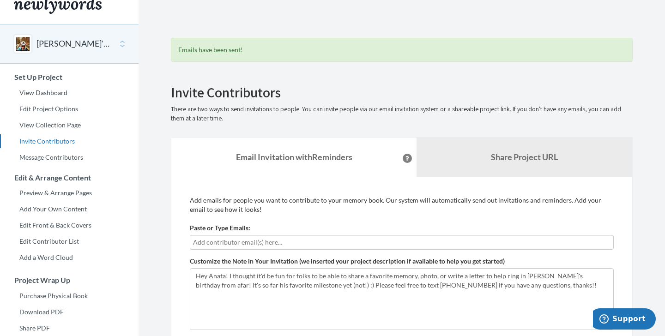
scroll to position [215, 0]
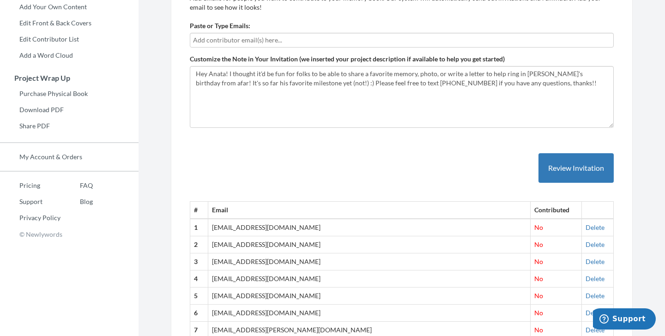
click at [212, 42] on input "text" at bounding box center [402, 40] width 418 height 10
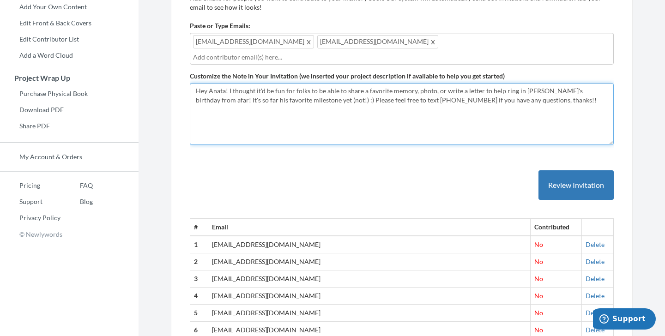
click at [327, 97] on textarea "Hey [PERSON_NAME] and [PERSON_NAME]! I thought it'd be fun for folks to be able…" at bounding box center [402, 114] width 424 height 62
click at [227, 83] on textarea "Hey [PERSON_NAME] and [PERSON_NAME]! I thought it'd be fun for folks to be able…" at bounding box center [402, 114] width 424 height 62
click at [530, 93] on textarea "Hey [PERSON_NAME] and [PERSON_NAME]! I thought it'd be fun for folks to be able…" at bounding box center [402, 114] width 424 height 62
drag, startPoint x: 455, startPoint y: 87, endPoint x: 410, endPoint y: 87, distance: 44.4
click at [410, 87] on textarea "Hey [PERSON_NAME] and [PERSON_NAME]! I thought it'd be fun for folks to be able…" at bounding box center [402, 114] width 424 height 62
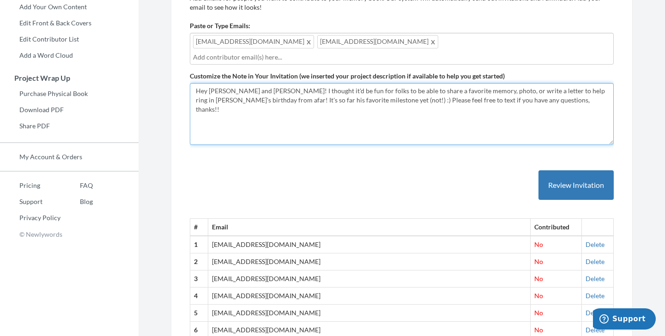
click at [490, 83] on textarea "Hey [PERSON_NAME] and [PERSON_NAME]! I thought it'd be fun for folks to be able…" at bounding box center [402, 114] width 424 height 62
click at [490, 88] on textarea "Hey [PERSON_NAME] and [PERSON_NAME]! I thought it'd be fun for folks to be able…" at bounding box center [402, 114] width 424 height 62
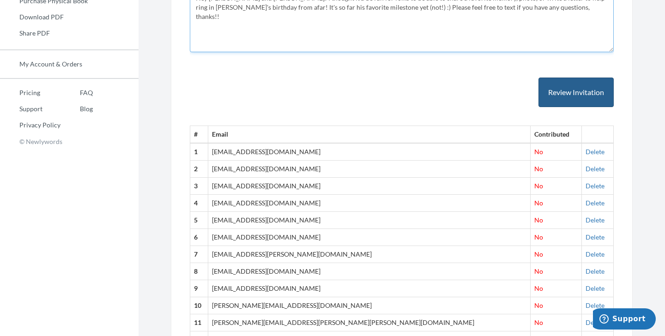
scroll to position [299, 0]
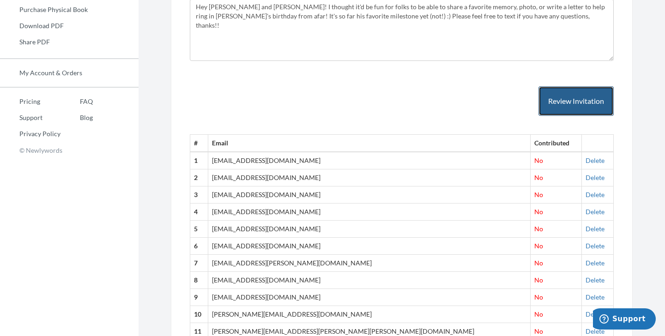
click at [570, 94] on button "Review Invitation" at bounding box center [576, 101] width 75 height 30
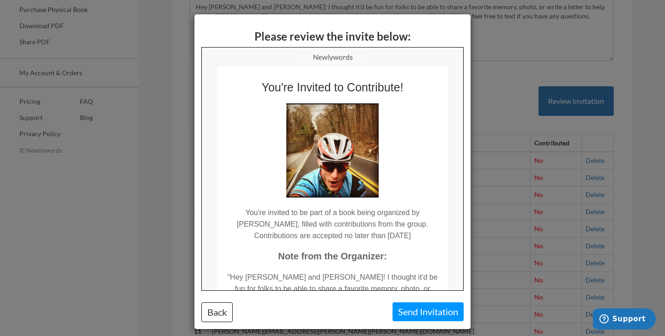
scroll to position [0, 0]
click at [438, 312] on button "Send Invitation" at bounding box center [428, 312] width 71 height 19
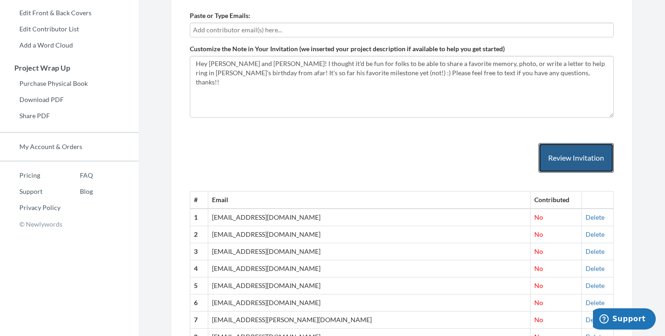
scroll to position [210, 0]
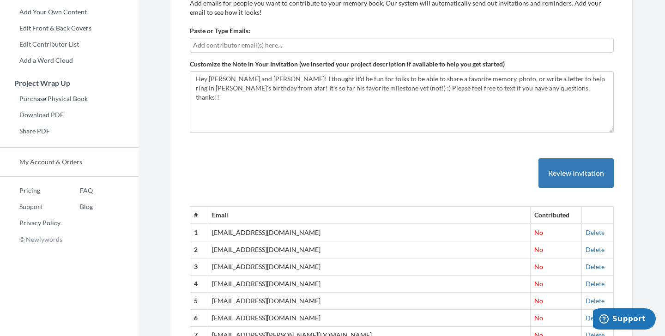
click at [250, 44] on input "text" at bounding box center [402, 45] width 418 height 10
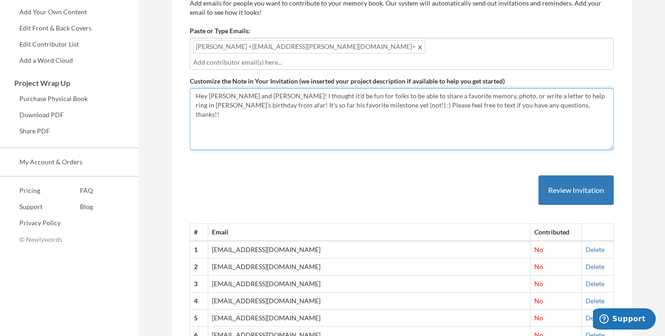
drag, startPoint x: 259, startPoint y: 82, endPoint x: 210, endPoint y: 82, distance: 49.0
click at [210, 88] on textarea "Hey [PERSON_NAME] and [PERSON_NAME]! I thought it'd be fun for folks to be able…" at bounding box center [402, 119] width 424 height 62
click at [535, 93] on textarea "Hey [PERSON_NAME] and [PERSON_NAME]! I thought it'd be fun for folks to be able…" at bounding box center [402, 119] width 424 height 62
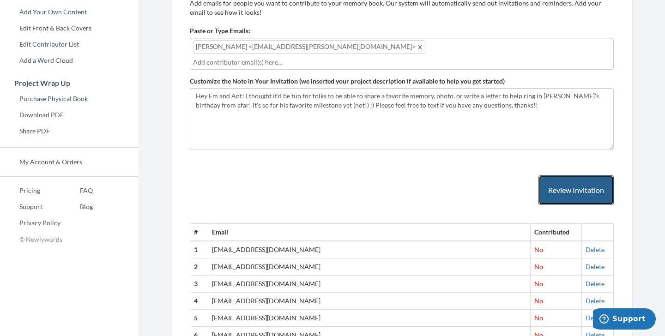
click at [558, 176] on button "Review Invitation" at bounding box center [576, 191] width 75 height 30
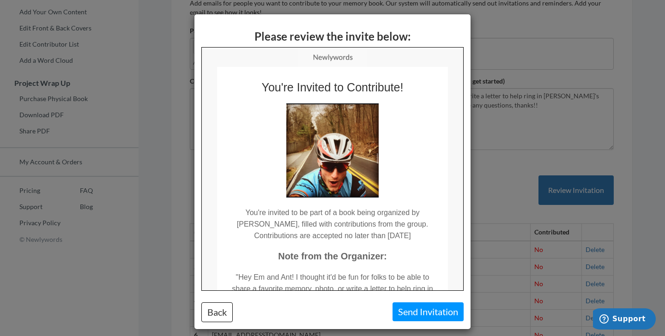
scroll to position [0, 0]
click at [436, 317] on button "Send Invitation" at bounding box center [428, 312] width 71 height 19
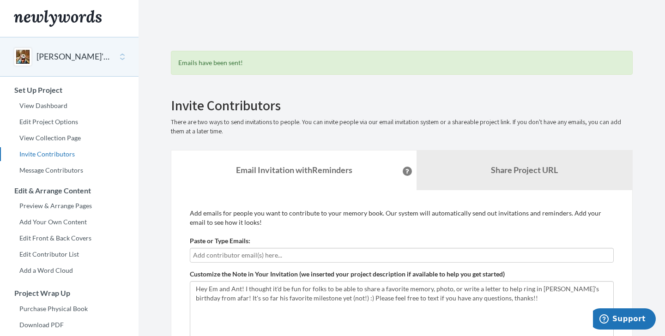
click at [202, 256] on input "text" at bounding box center [402, 255] width 418 height 10
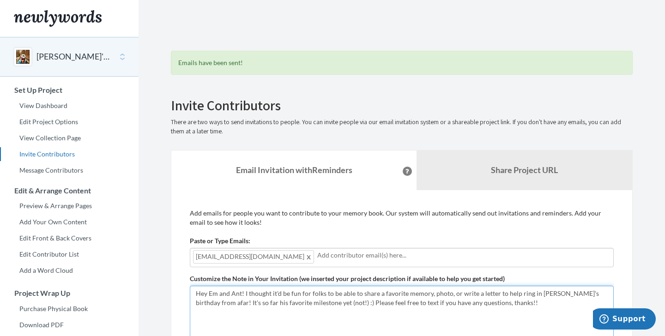
click at [208, 287] on textarea "Hey [PERSON_NAME] and [PERSON_NAME]! I thought it'd be fun for folks to be able…" at bounding box center [402, 317] width 424 height 62
drag, startPoint x: 242, startPoint y: 292, endPoint x: 209, endPoint y: 292, distance: 33.3
click at [209, 292] on textarea "Hey [PERSON_NAME] and [PERSON_NAME]! I thought it'd be fun for folks to be able…" at bounding box center [402, 317] width 424 height 62
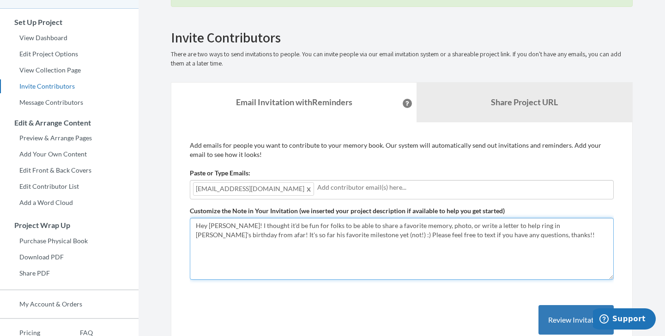
scroll to position [69, 0]
type textarea "Hey Fraleys! I thought it'd be fun for folks to be able to share a favorite mem…"
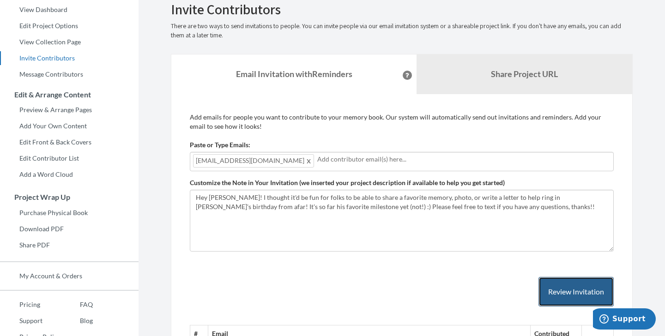
click at [565, 294] on button "Review Invitation" at bounding box center [576, 292] width 75 height 30
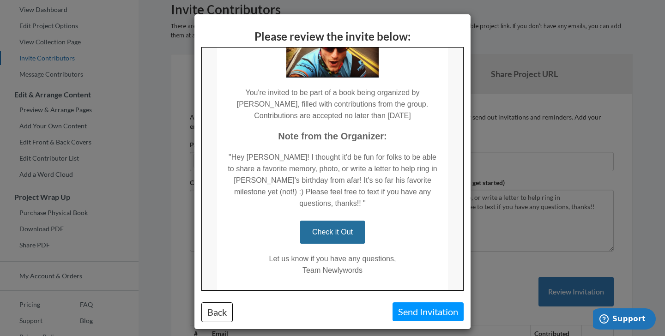
scroll to position [120, 0]
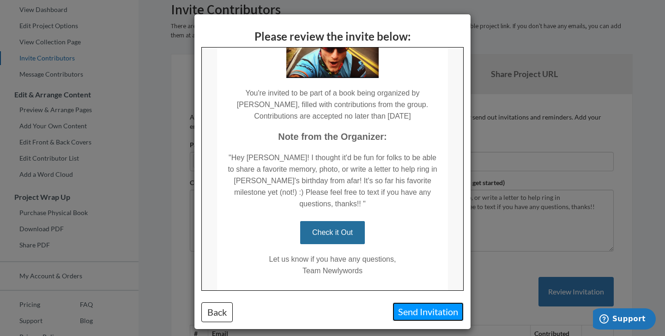
click at [423, 318] on button "Send Invitation" at bounding box center [428, 312] width 71 height 19
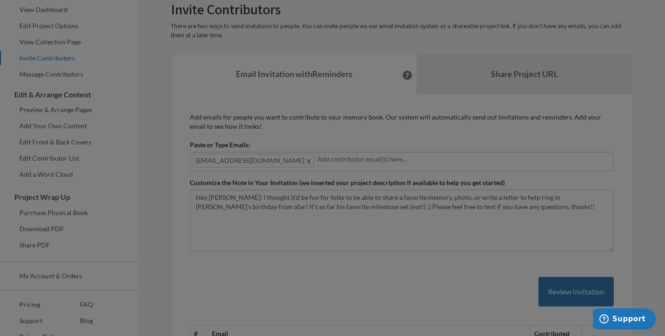
scroll to position [0, 0]
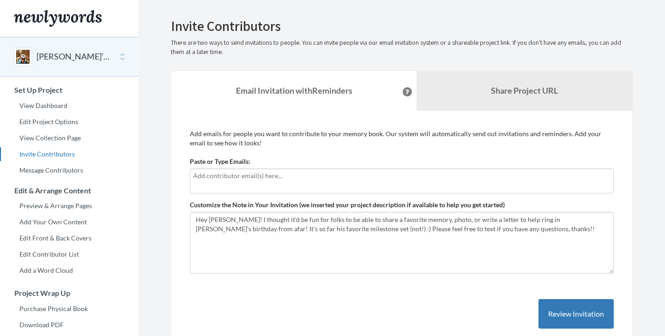
click at [329, 183] on div at bounding box center [402, 181] width 424 height 25
type input "[PERSON_NAME][EMAIL_ADDRESS][PERSON_NAME][DOMAIN_NAME]"
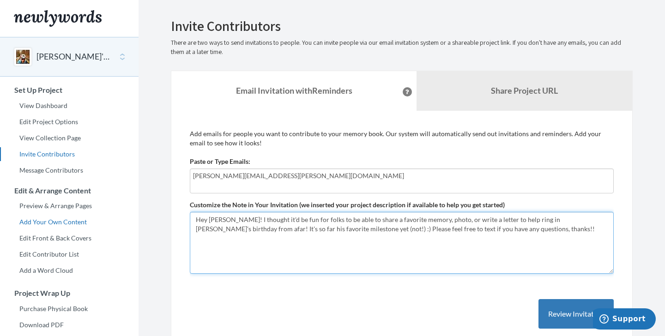
drag, startPoint x: 234, startPoint y: 221, endPoint x: 116, endPoint y: 219, distance: 117.9
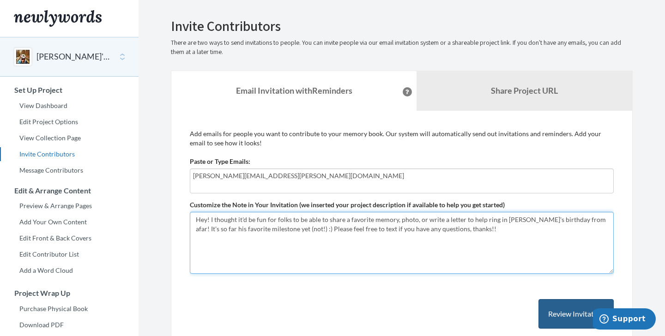
type textarea "Hey! I thought it'd be fun for folks to be able to share a favorite memory, pho…"
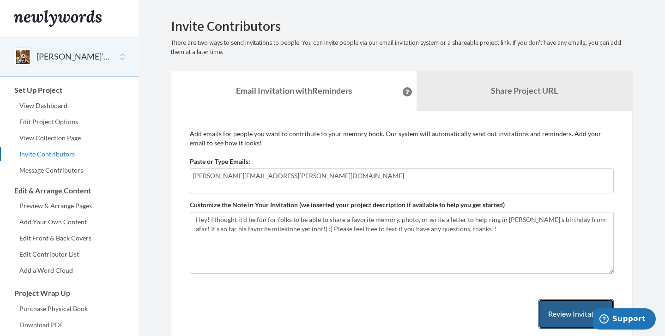
click at [554, 309] on button "Review Invitation" at bounding box center [576, 314] width 75 height 30
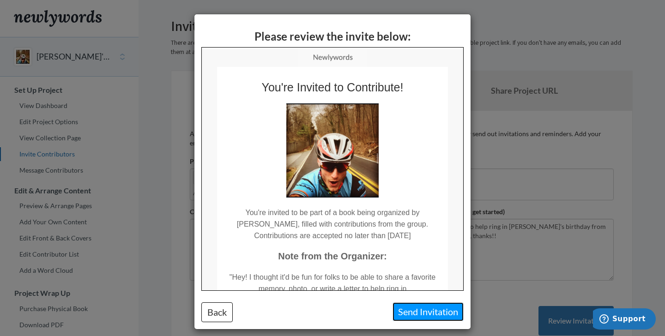
click at [426, 310] on button "Send Invitation" at bounding box center [428, 312] width 71 height 19
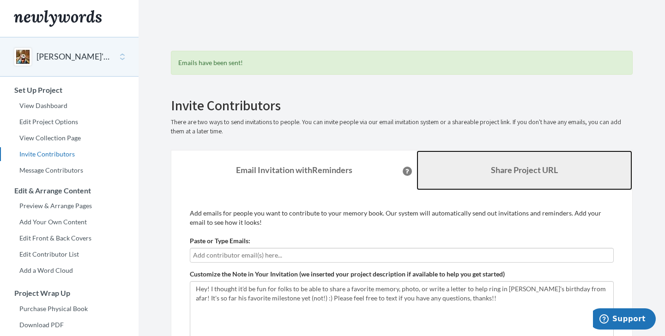
click at [501, 170] on b "Share Project URL" at bounding box center [524, 170] width 67 height 10
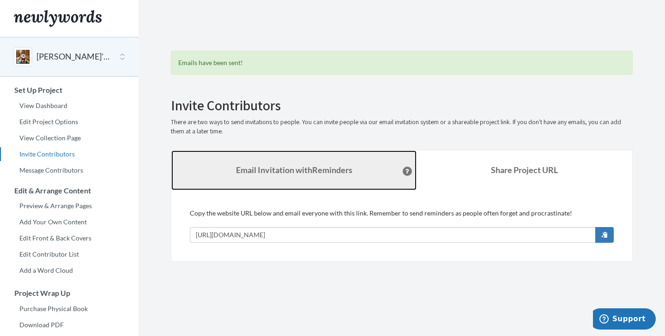
click at [309, 170] on strong "Email Invitation with Reminders" at bounding box center [294, 170] width 116 height 10
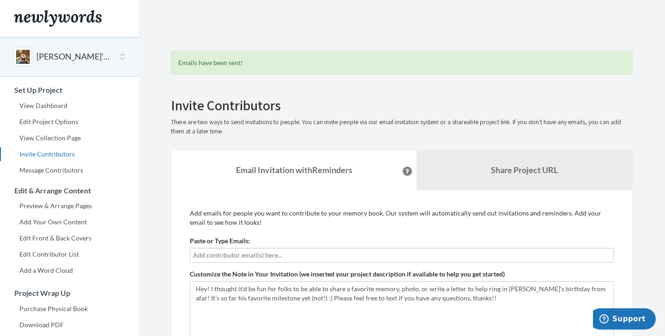
click at [49, 57] on button "[PERSON_NAME]'s 40th Birthday" at bounding box center [74, 57] width 75 height 12
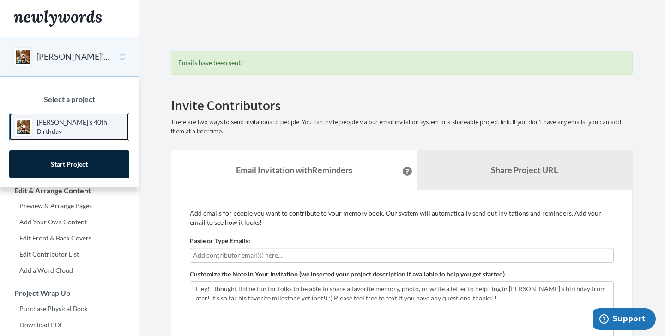
click at [55, 128] on p "[PERSON_NAME]'s 40th Birthday" at bounding box center [80, 127] width 87 height 18
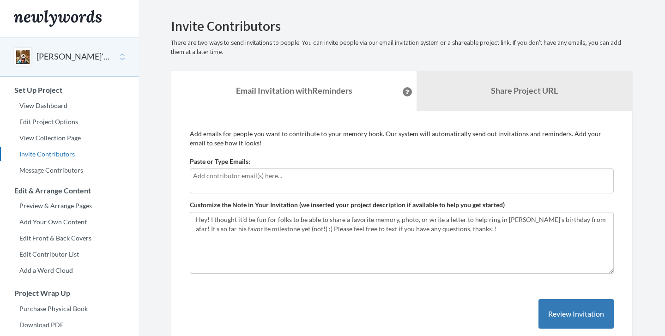
click at [256, 183] on div at bounding box center [402, 181] width 424 height 25
type input "erinsmith1285@hotmail.com"
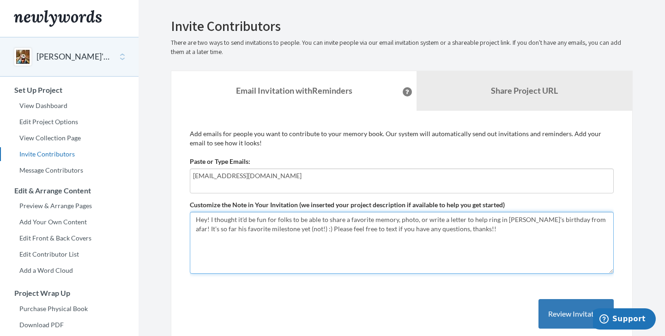
click at [214, 224] on textarea "Hey! I thought it'd be fun for folks to be able to share a favorite memory, pho…" at bounding box center [402, 243] width 424 height 62
click at [360, 243] on textarea "Hey! I thought it'd be fun for folks to be able to share a favorite memory, pho…" at bounding box center [402, 243] width 424 height 62
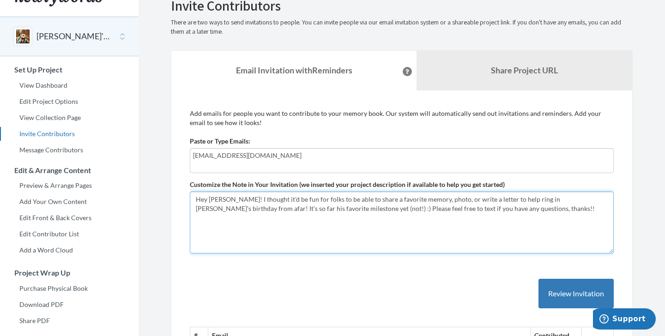
scroll to position [21, 0]
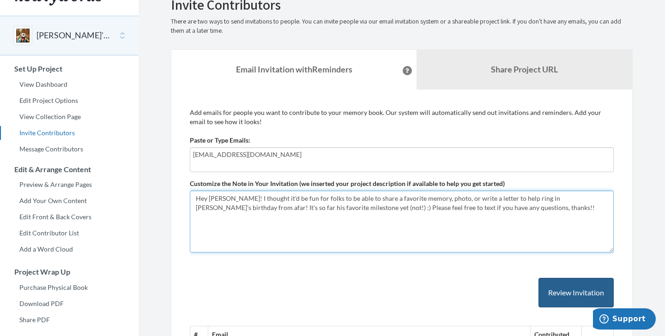
type textarea "Hey Erin! I thought it'd be fun for folks to be able to share a favorite memory…"
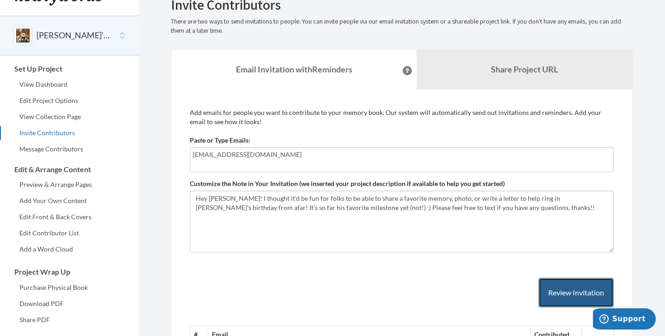
click at [580, 287] on button "Review Invitation" at bounding box center [576, 293] width 75 height 30
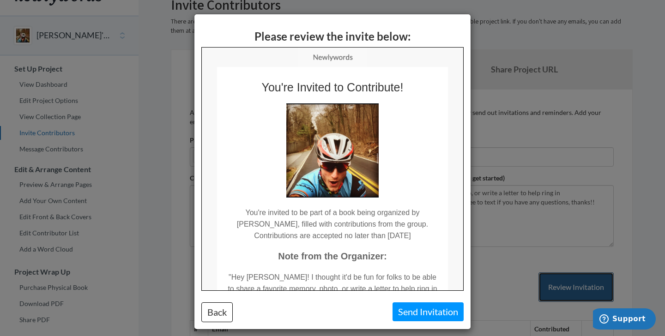
scroll to position [0, 0]
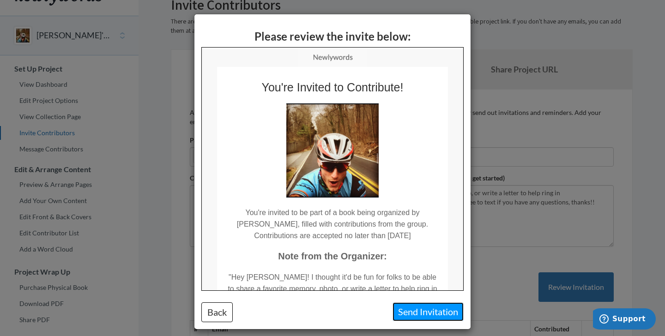
click at [439, 311] on button "Send Invitation" at bounding box center [428, 312] width 71 height 19
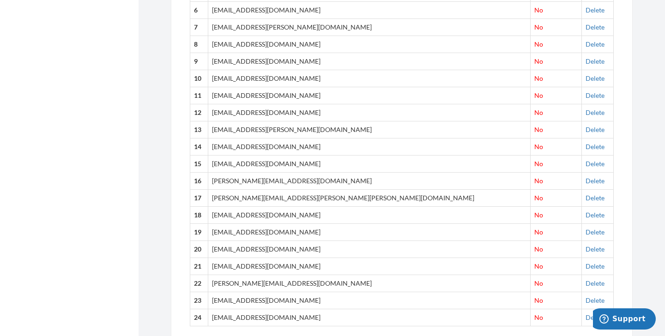
scroll to position [565, 0]
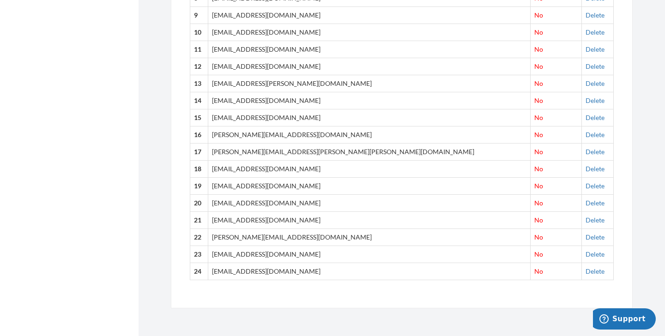
drag, startPoint x: 315, startPoint y: 271, endPoint x: 230, endPoint y: 272, distance: 85.5
click at [230, 272] on td "erinsmith1285@hotmail.com" at bounding box center [369, 271] width 323 height 17
copy td "erinsmith1285@hotmail.com"
click at [586, 274] on link "Delete" at bounding box center [595, 272] width 19 height 8
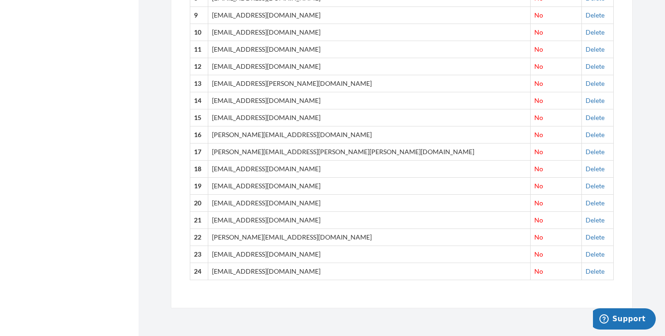
scroll to position [0, 0]
